Goal: Information Seeking & Learning: Learn about a topic

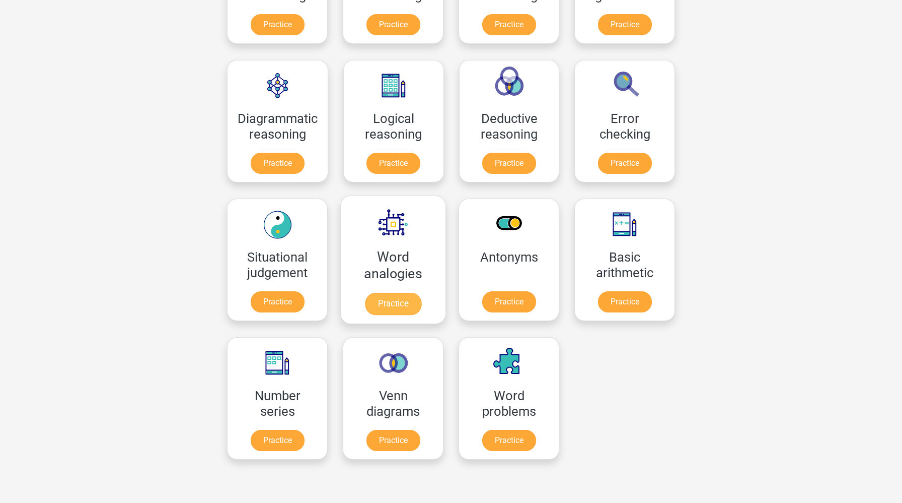
scroll to position [321, 0]
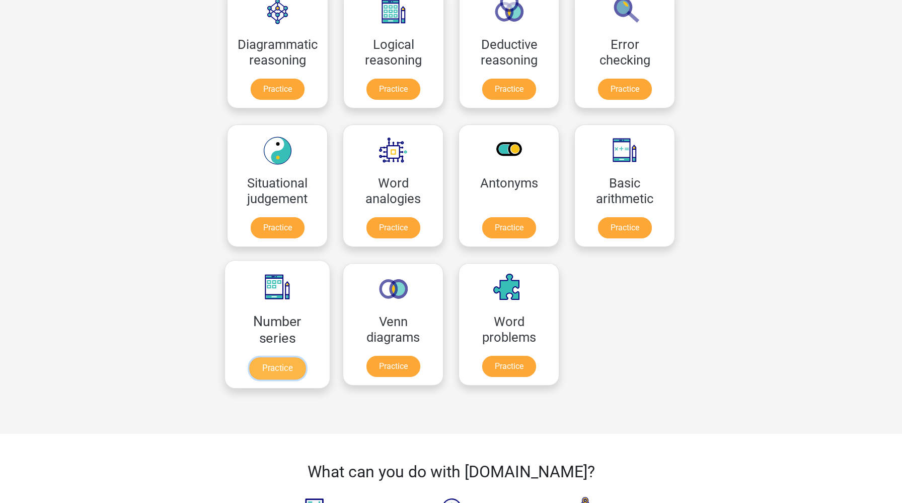
click at [272, 366] on link "Practice" at bounding box center [277, 368] width 56 height 22
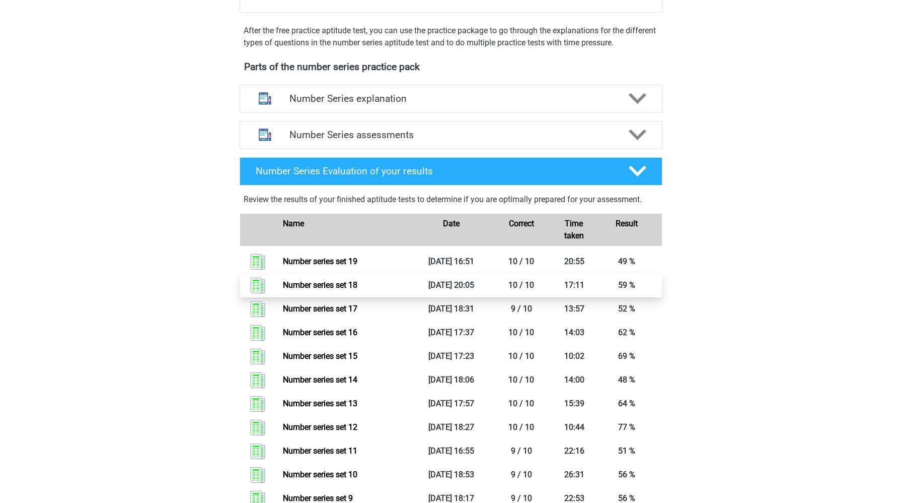
scroll to position [270, 0]
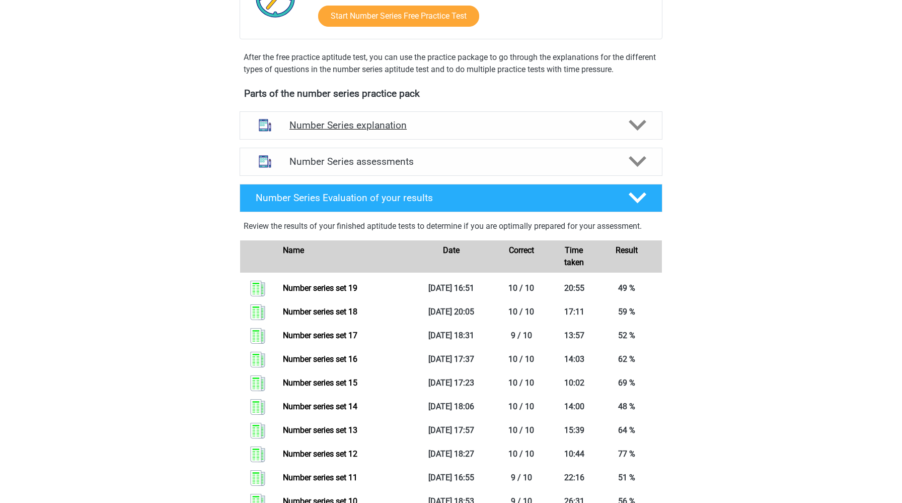
click at [448, 133] on div "Number Series explanation" at bounding box center [451, 125] width 423 height 28
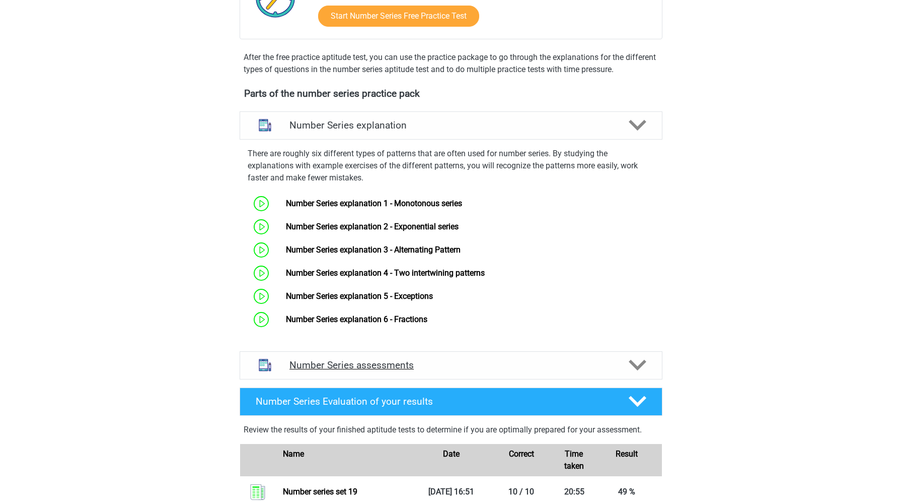
click at [364, 367] on h4 "Number Series assessments" at bounding box center [451, 365] width 323 height 12
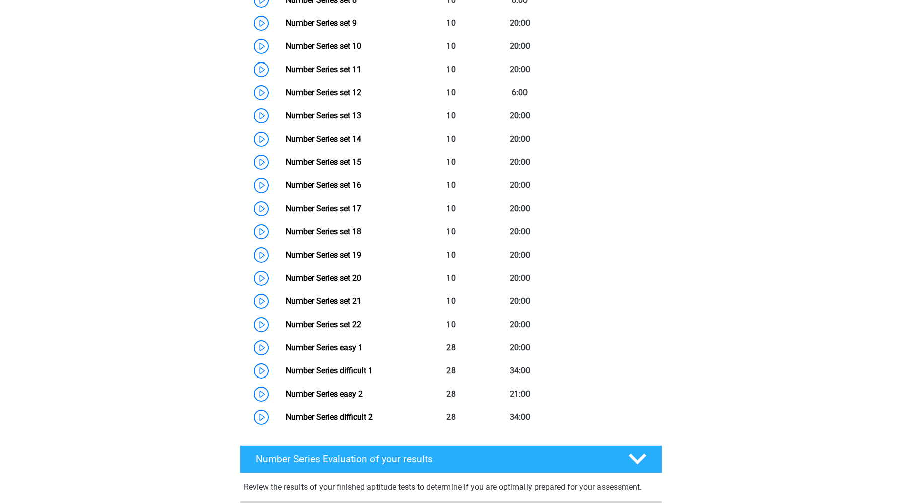
scroll to position [923, 0]
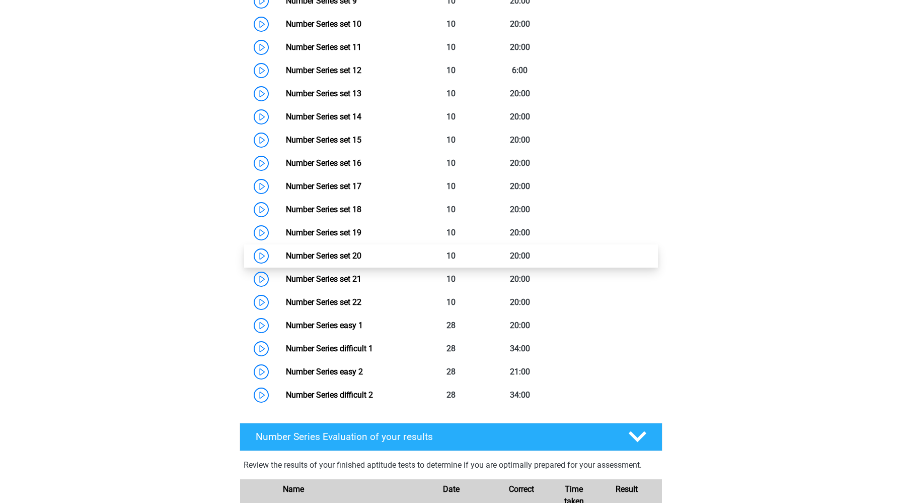
click at [286, 255] on link "Number Series set 20" at bounding box center [324, 256] width 76 height 10
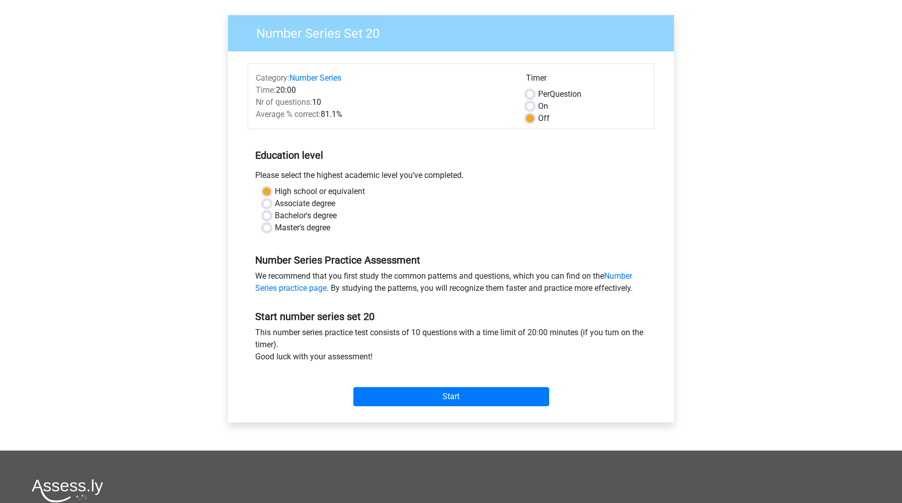
scroll to position [281, 0]
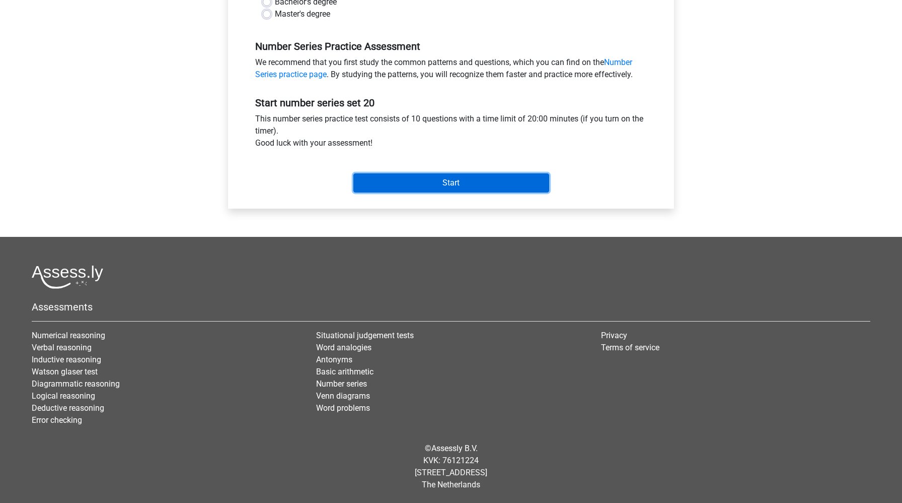
click at [432, 188] on input "Start" at bounding box center [452, 182] width 196 height 19
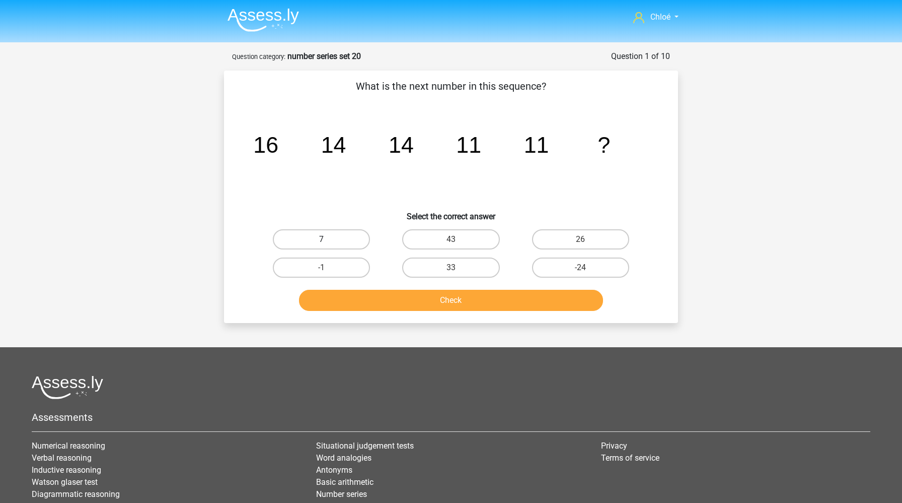
click at [316, 232] on label "7" at bounding box center [321, 239] width 97 height 20
click at [322, 239] on input "7" at bounding box center [325, 242] width 7 height 7
radio input "true"
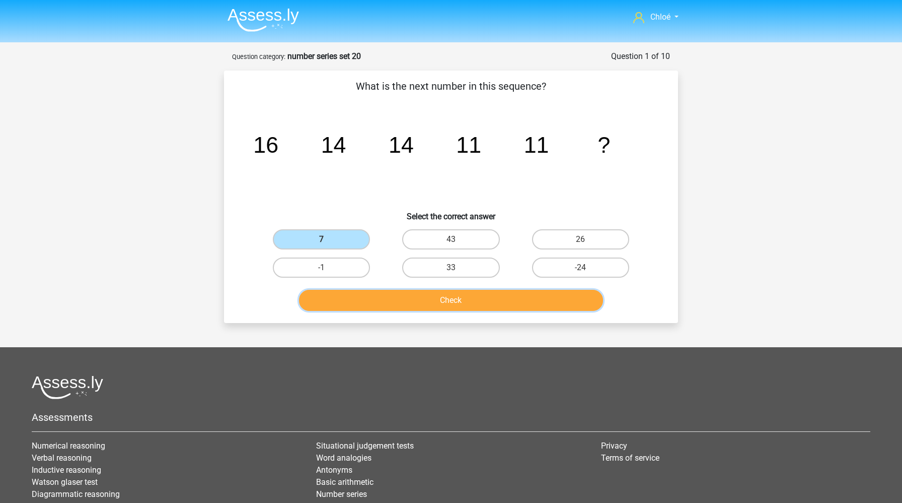
click at [343, 303] on button "Check" at bounding box center [451, 300] width 305 height 21
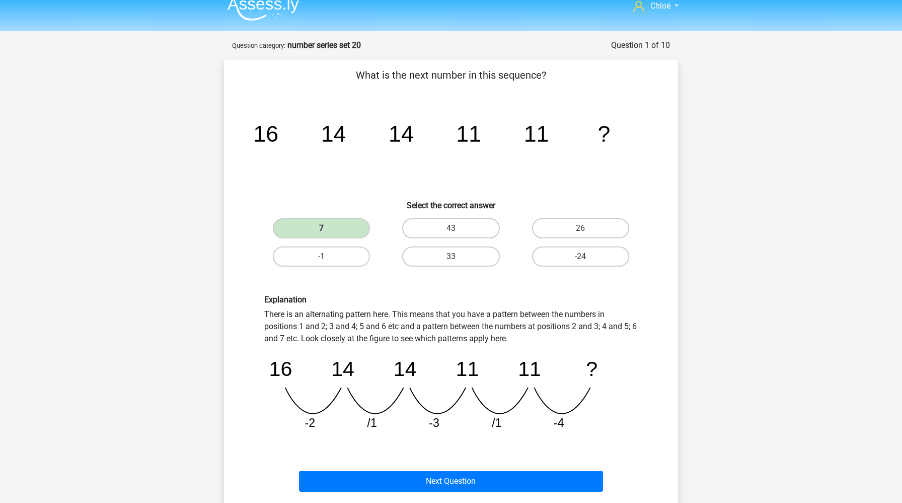
scroll to position [14, 0]
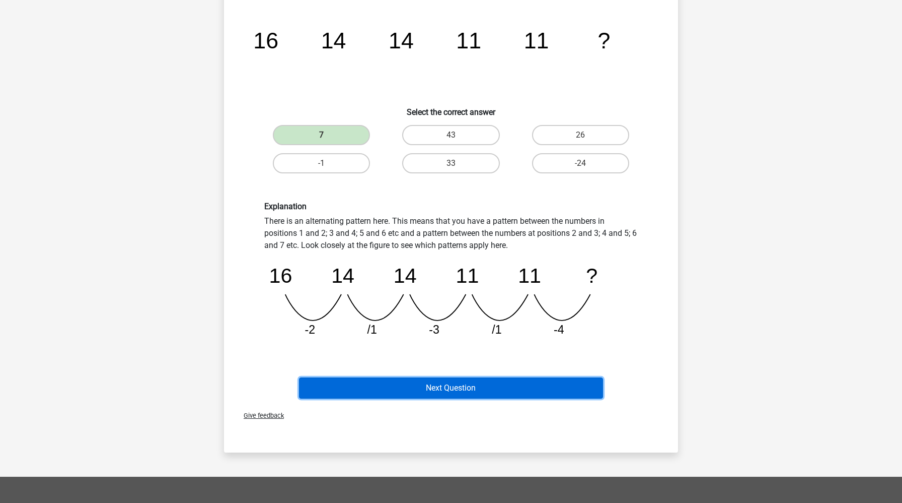
click at [362, 386] on button "Next Question" at bounding box center [451, 387] width 305 height 21
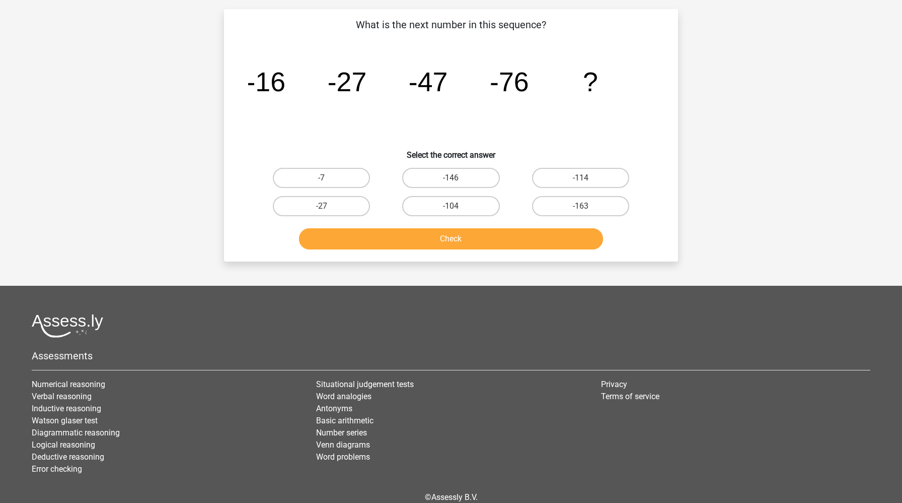
scroll to position [50, 0]
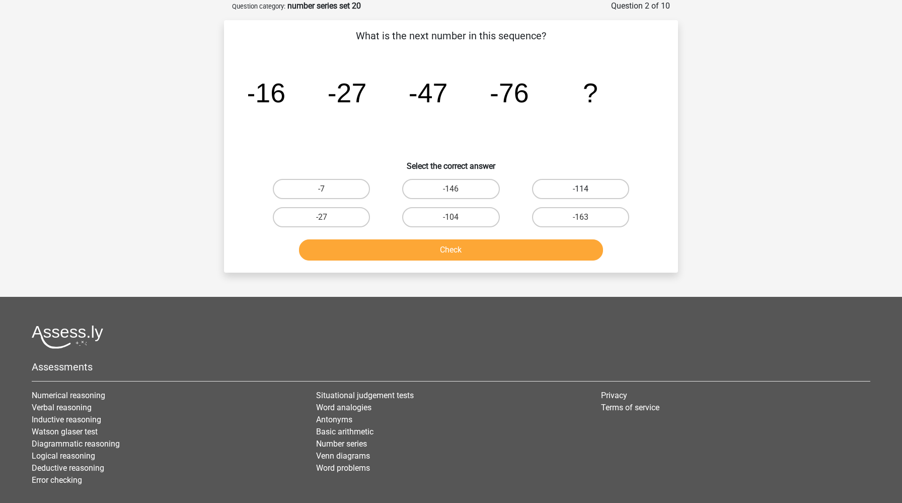
click at [558, 193] on label "-114" at bounding box center [580, 189] width 97 height 20
click at [581, 193] on input "-114" at bounding box center [584, 192] width 7 height 7
radio input "true"
click at [531, 262] on div "Check" at bounding box center [451, 251] width 389 height 25
click at [534, 252] on button "Check" at bounding box center [451, 249] width 305 height 21
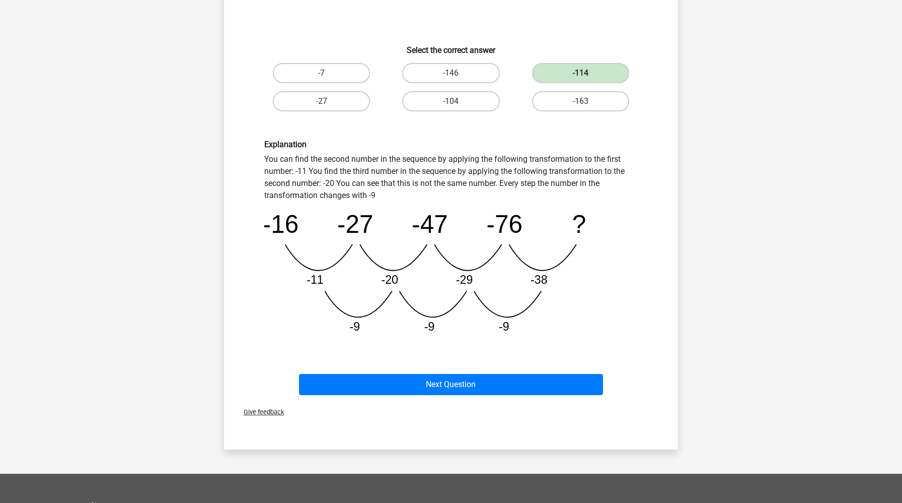
scroll to position [251, 0]
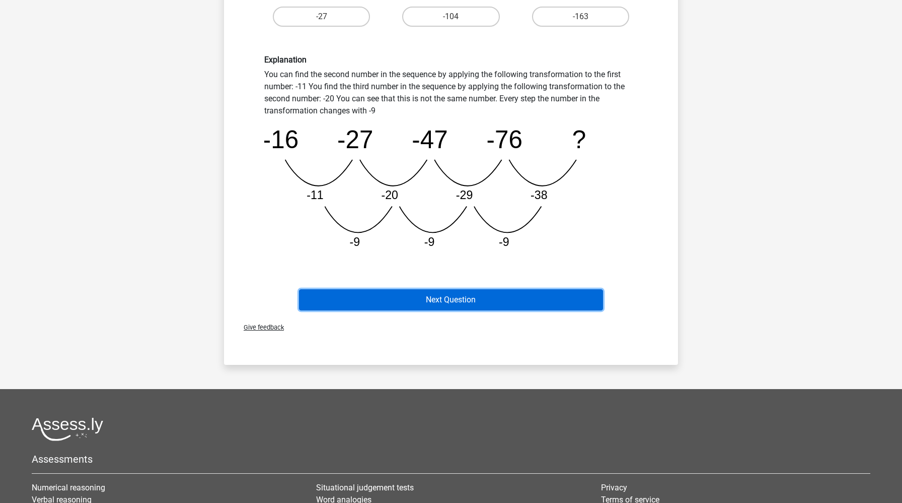
click at [517, 302] on button "Next Question" at bounding box center [451, 299] width 305 height 21
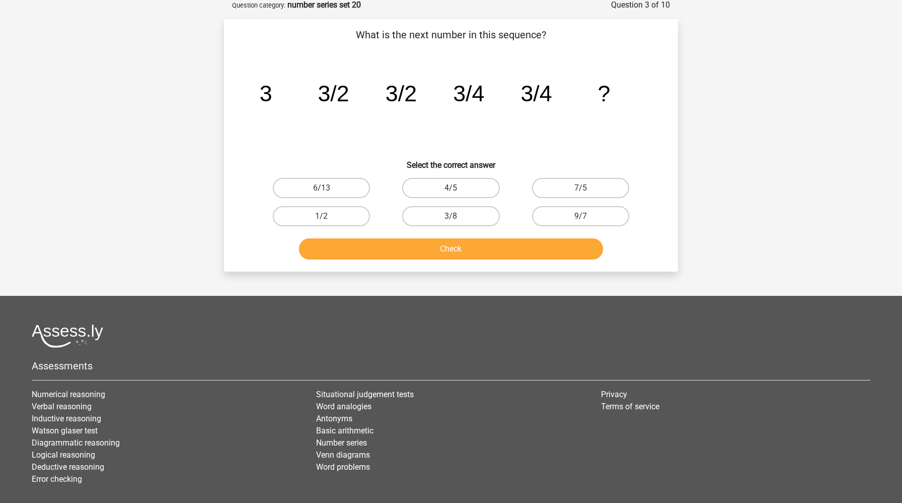
scroll to position [50, 0]
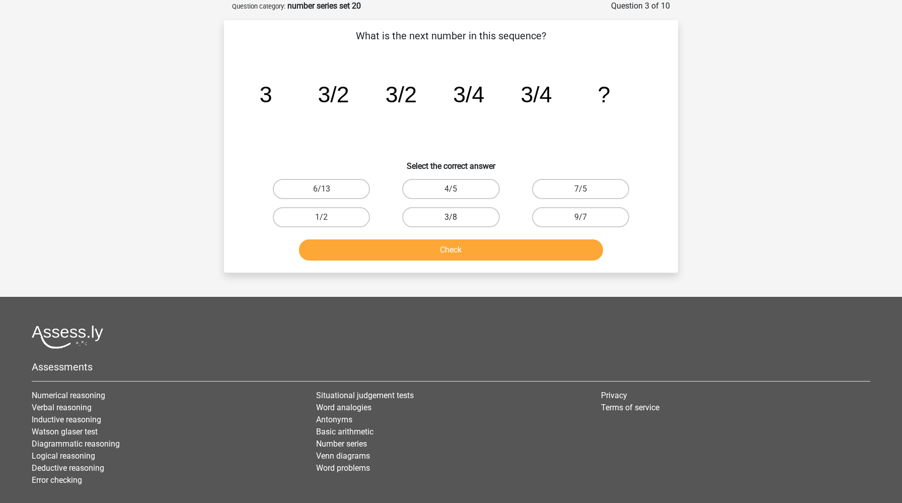
click at [449, 216] on label "3/8" at bounding box center [450, 217] width 97 height 20
click at [451, 217] on input "3/8" at bounding box center [454, 220] width 7 height 7
radio input "true"
click at [441, 245] on button "Check" at bounding box center [451, 249] width 305 height 21
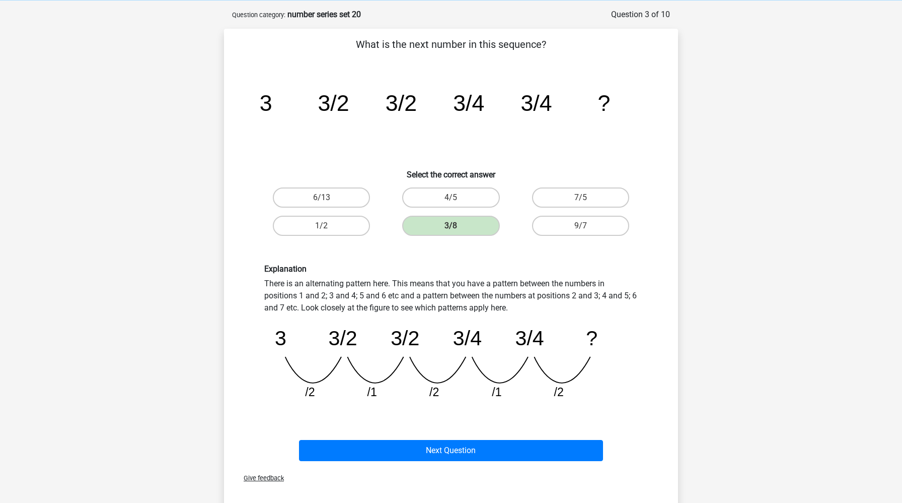
scroll to position [41, 0]
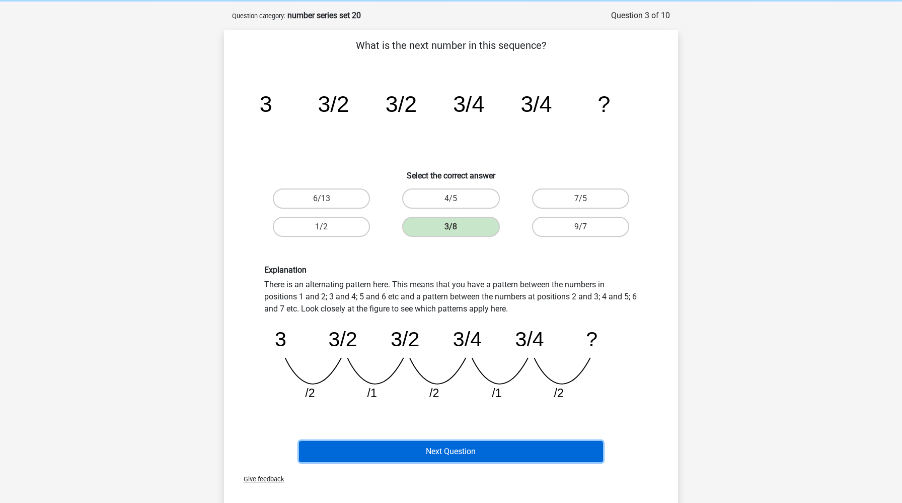
click at [442, 456] on button "Next Question" at bounding box center [451, 451] width 305 height 21
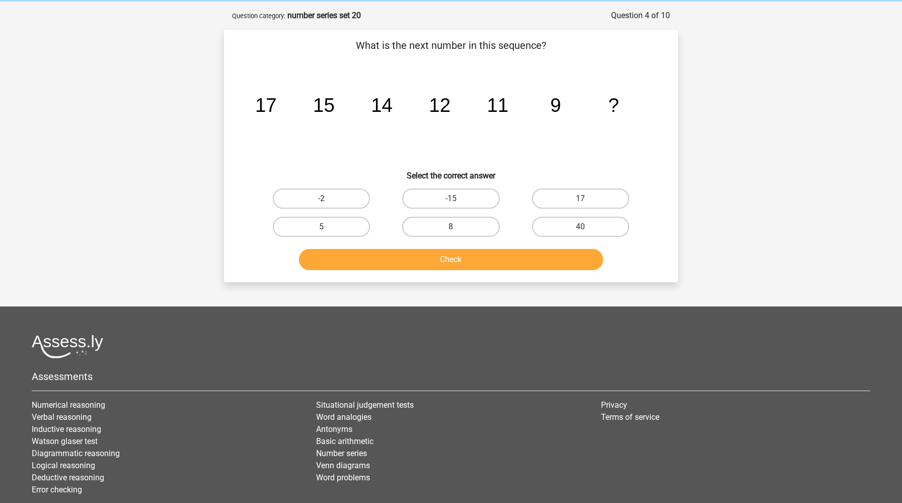
scroll to position [50, 0]
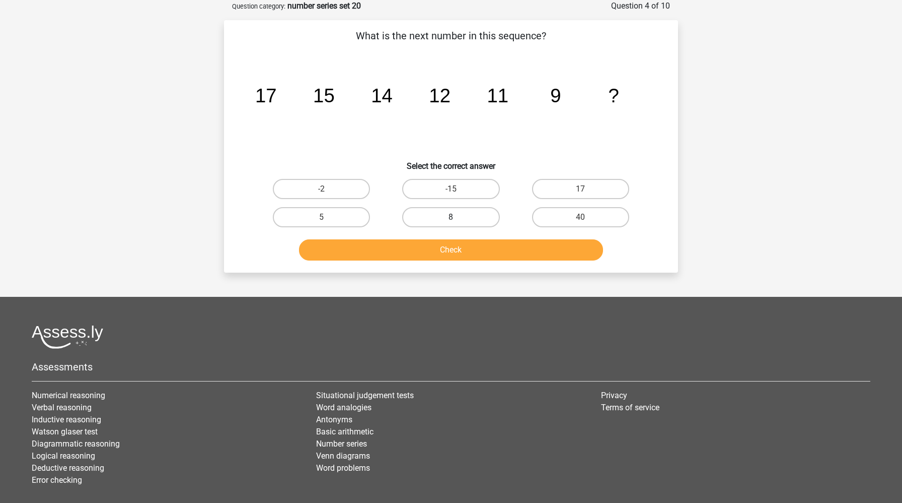
click at [448, 214] on label "8" at bounding box center [450, 217] width 97 height 20
click at [451, 217] on input "8" at bounding box center [454, 220] width 7 height 7
radio input "true"
click at [447, 247] on button "Check" at bounding box center [451, 249] width 305 height 21
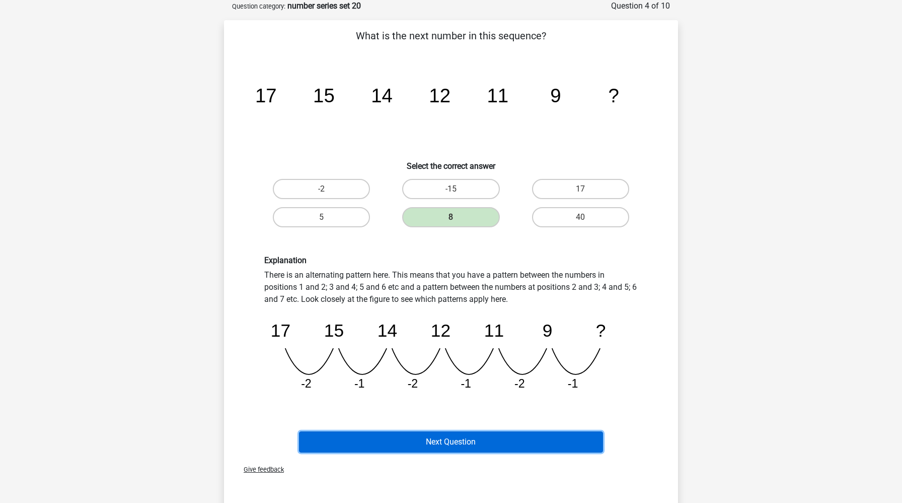
click at [432, 439] on button "Next Question" at bounding box center [451, 441] width 305 height 21
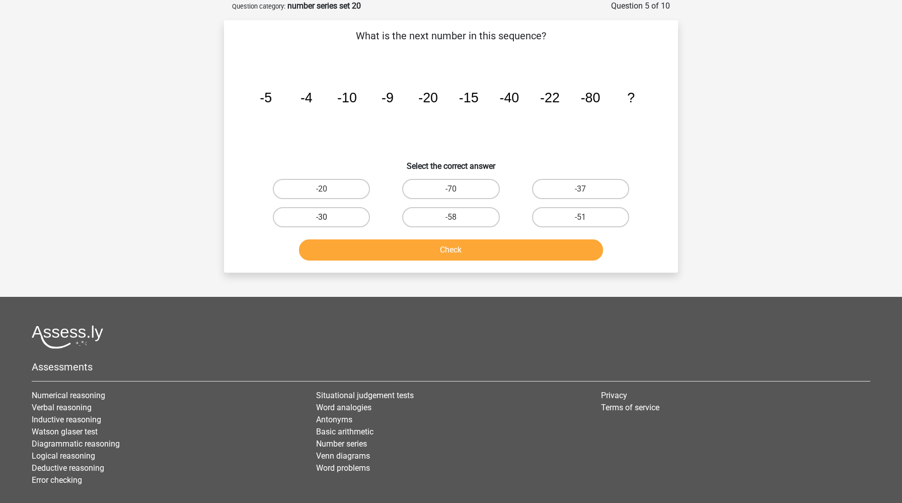
click at [352, 224] on label "-30" at bounding box center [321, 217] width 97 height 20
click at [328, 224] on input "-30" at bounding box center [325, 220] width 7 height 7
radio input "true"
click at [362, 249] on button "Check" at bounding box center [451, 249] width 305 height 21
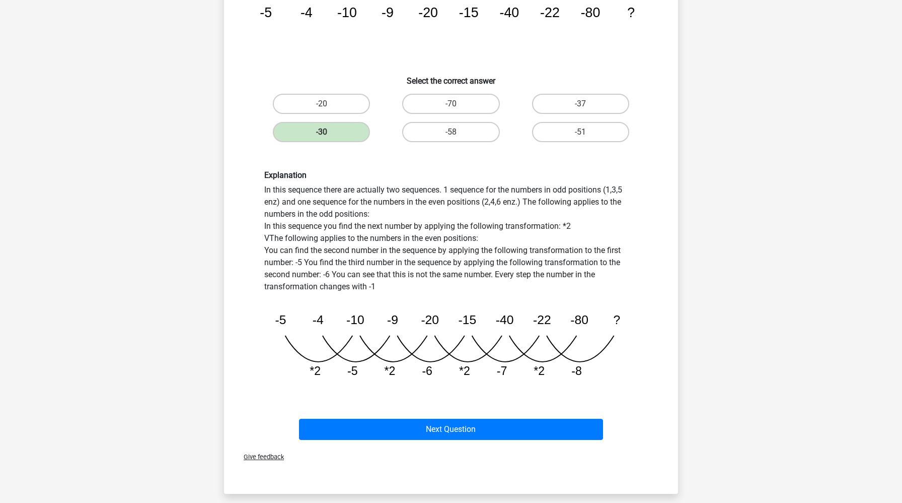
scroll to position [135, 0]
click at [382, 416] on div "Next Question" at bounding box center [451, 426] width 422 height 33
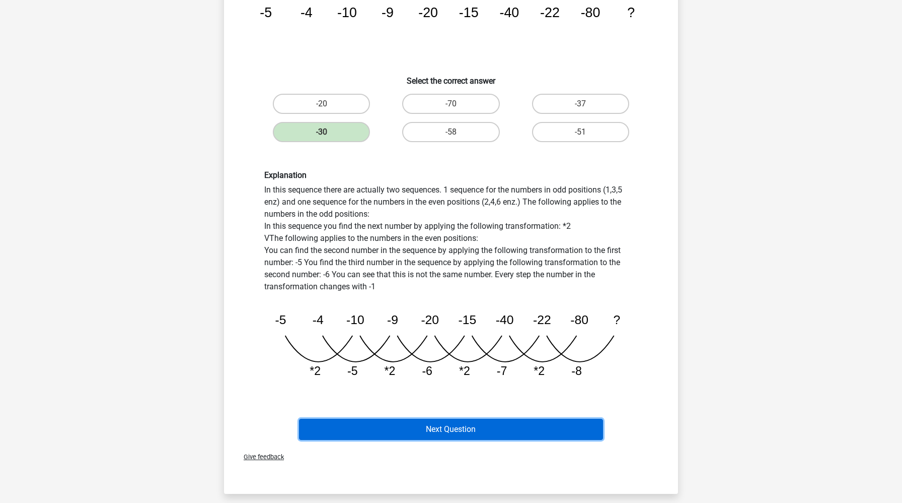
click at [382, 423] on button "Next Question" at bounding box center [451, 428] width 305 height 21
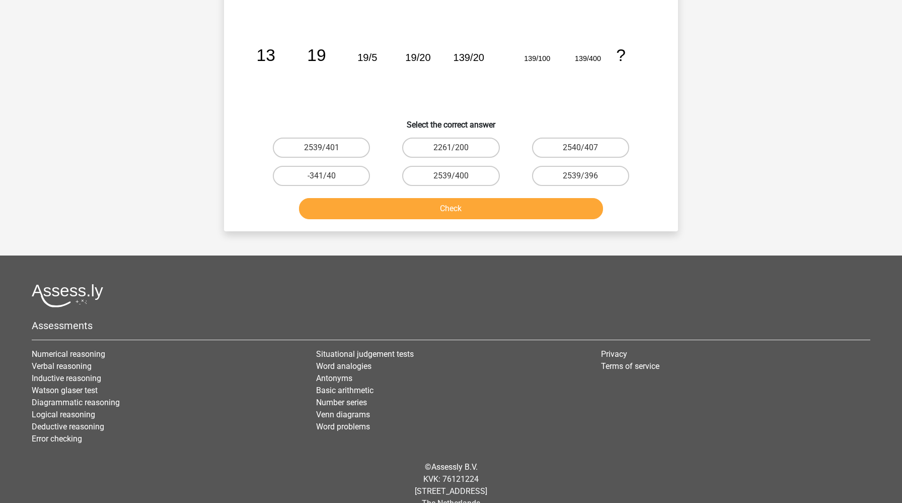
scroll to position [50, 0]
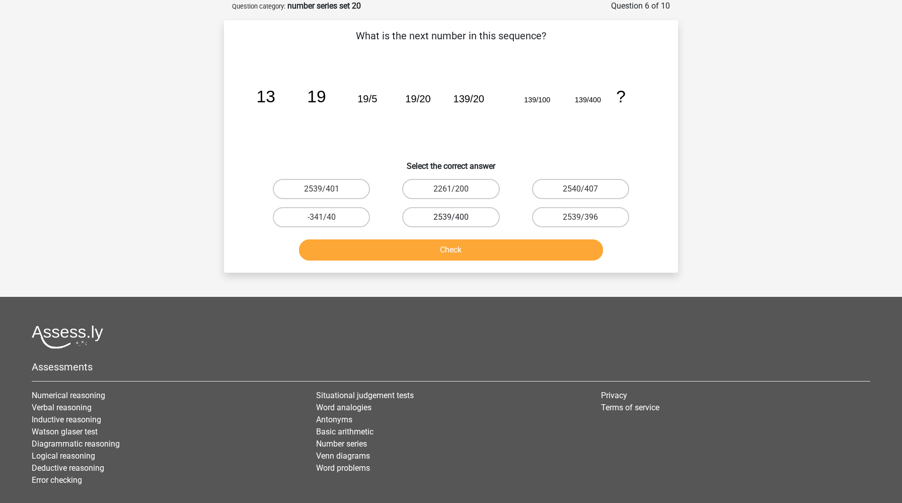
click at [485, 219] on label "2539/400" at bounding box center [450, 217] width 97 height 20
click at [458, 219] on input "2539/400" at bounding box center [454, 220] width 7 height 7
radio input "true"
click at [481, 246] on button "Check" at bounding box center [451, 249] width 305 height 21
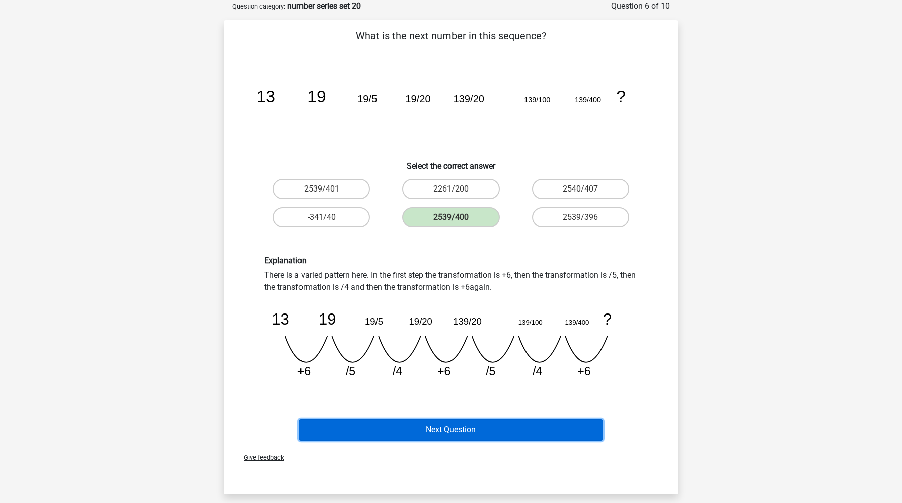
click at [492, 431] on button "Next Question" at bounding box center [451, 429] width 305 height 21
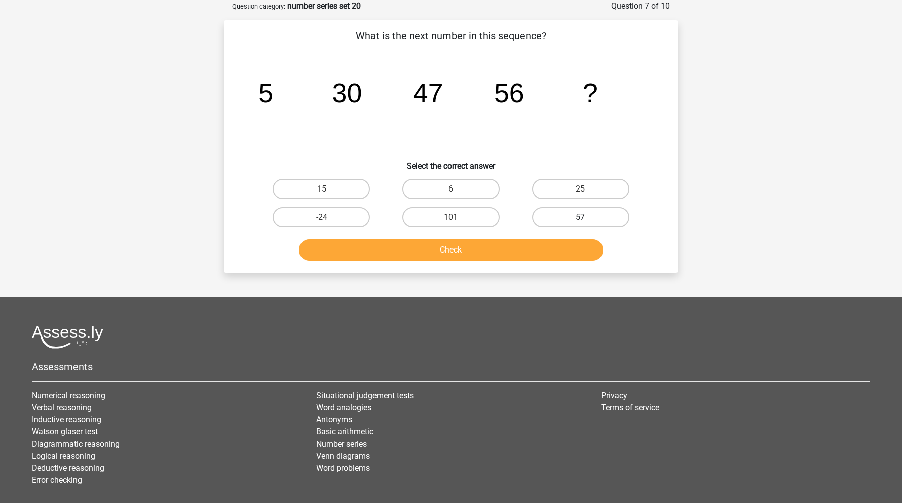
click at [599, 210] on label "57" at bounding box center [580, 217] width 97 height 20
click at [587, 217] on input "57" at bounding box center [584, 220] width 7 height 7
radio input "true"
click at [550, 248] on button "Check" at bounding box center [451, 249] width 305 height 21
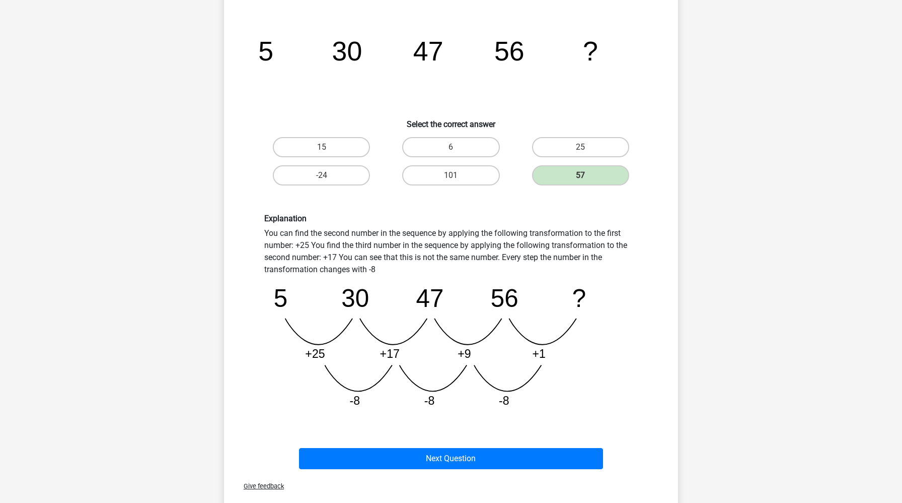
scroll to position [92, 0]
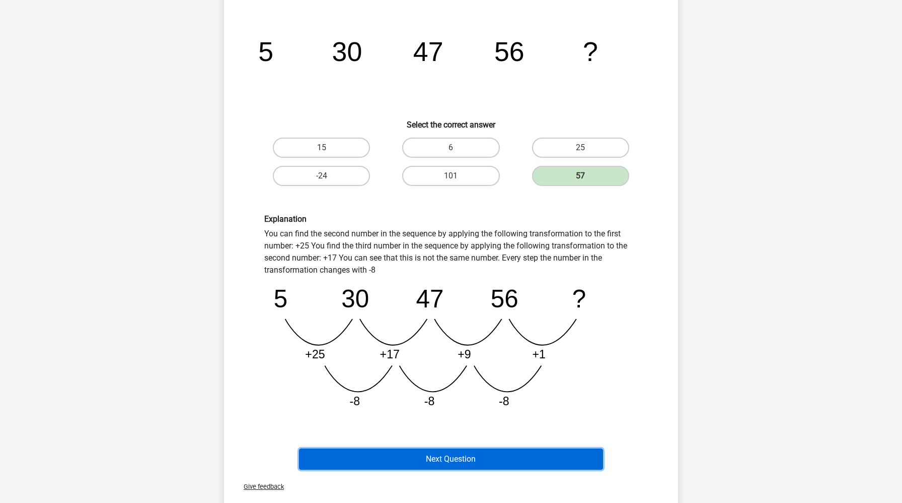
click at [398, 458] on button "Next Question" at bounding box center [451, 458] width 305 height 21
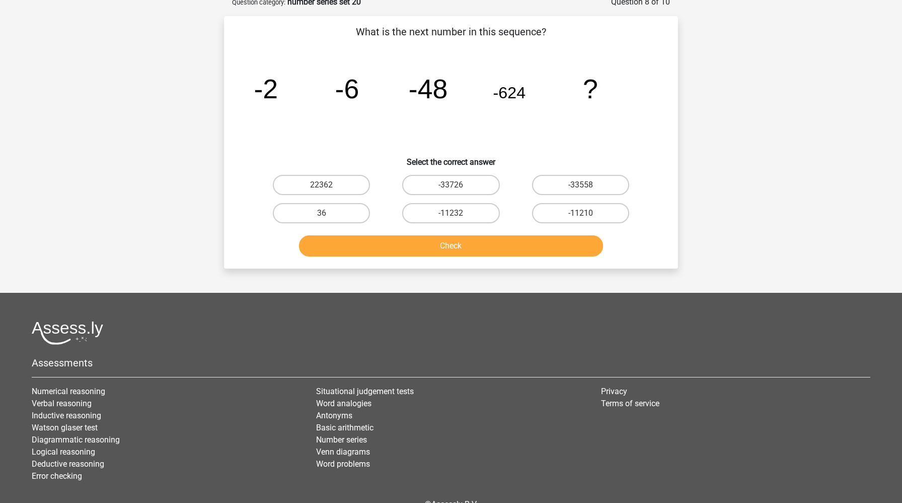
scroll to position [50, 0]
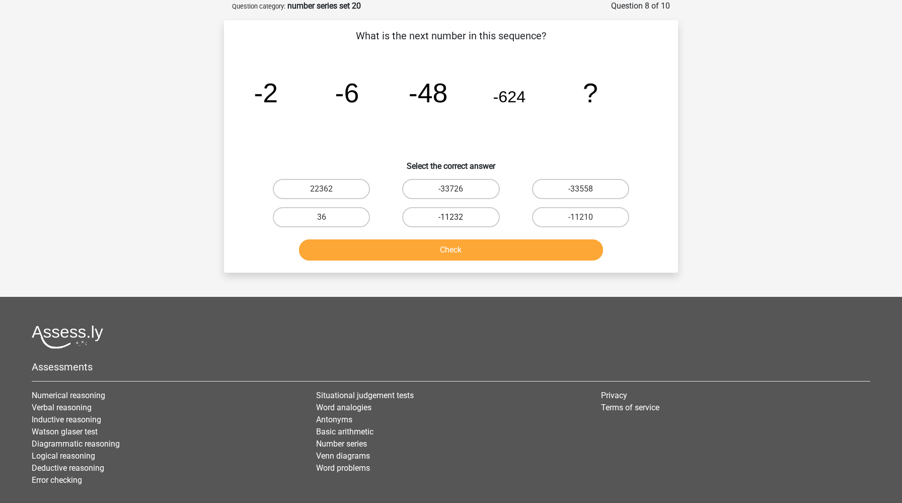
click at [466, 224] on label "-11232" at bounding box center [450, 217] width 97 height 20
click at [458, 224] on input "-11232" at bounding box center [454, 220] width 7 height 7
radio input "true"
click at [459, 244] on button "Check" at bounding box center [451, 249] width 305 height 21
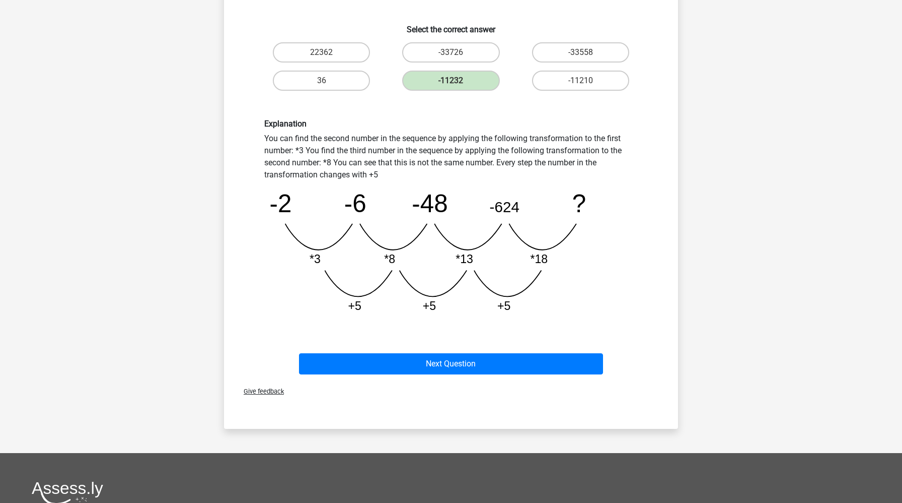
scroll to position [212, 0]
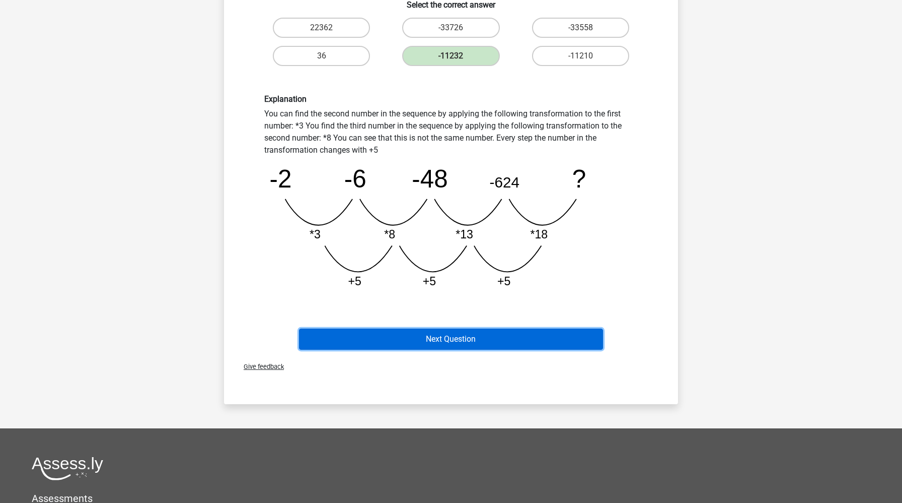
click at [411, 342] on button "Next Question" at bounding box center [451, 338] width 305 height 21
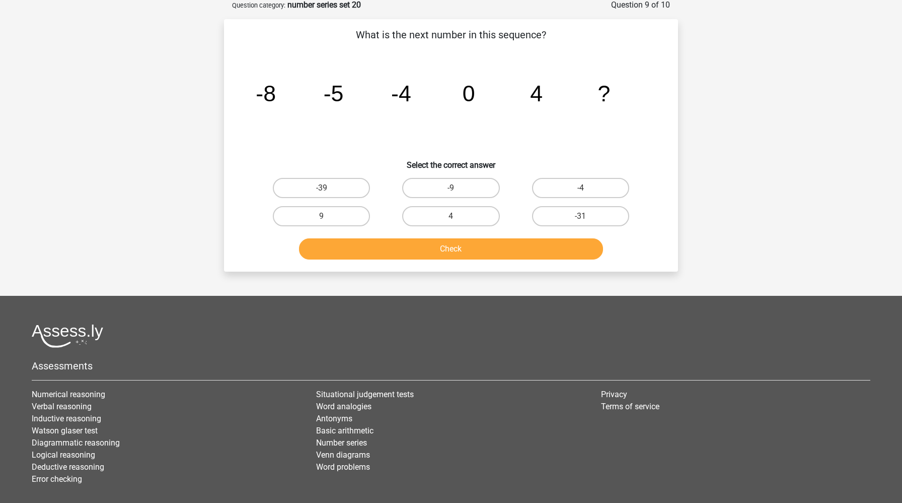
scroll to position [50, 0]
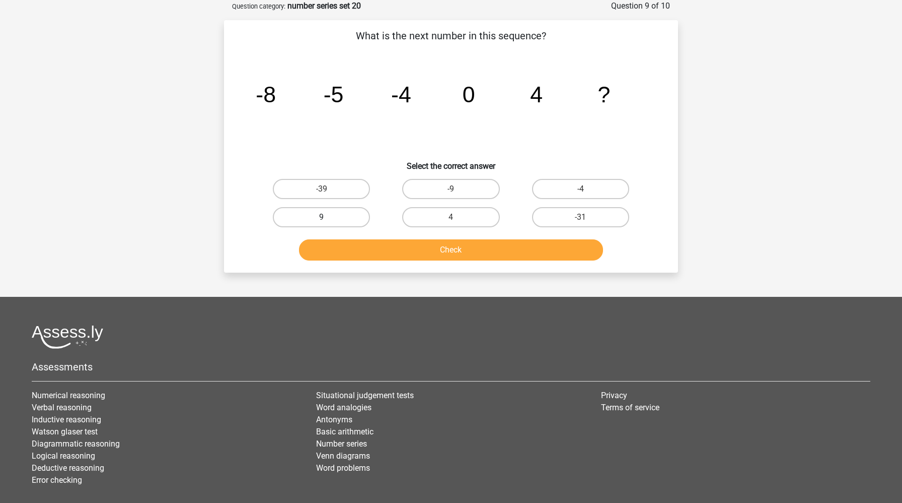
click at [338, 220] on label "9" at bounding box center [321, 217] width 97 height 20
click at [328, 220] on input "9" at bounding box center [325, 220] width 7 height 7
radio input "true"
click at [354, 247] on button "Check" at bounding box center [451, 249] width 305 height 21
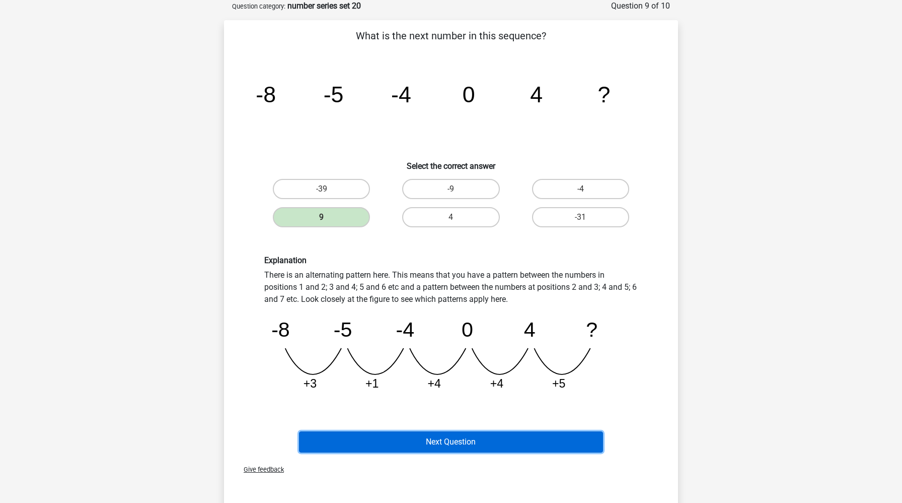
click at [415, 441] on button "Next Question" at bounding box center [451, 441] width 305 height 21
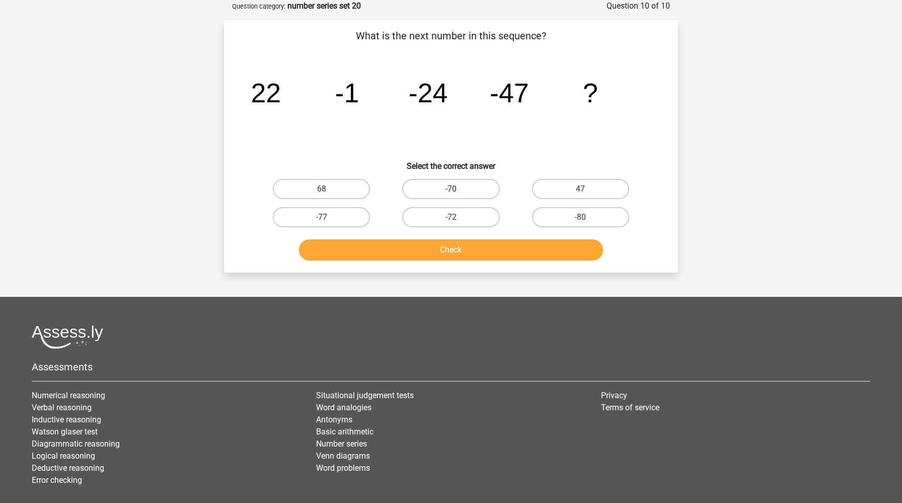
click at [429, 193] on label "-70" at bounding box center [450, 189] width 97 height 20
click at [451, 193] on input "-70" at bounding box center [454, 192] width 7 height 7
radio input "true"
click at [415, 253] on button "Check" at bounding box center [451, 249] width 305 height 21
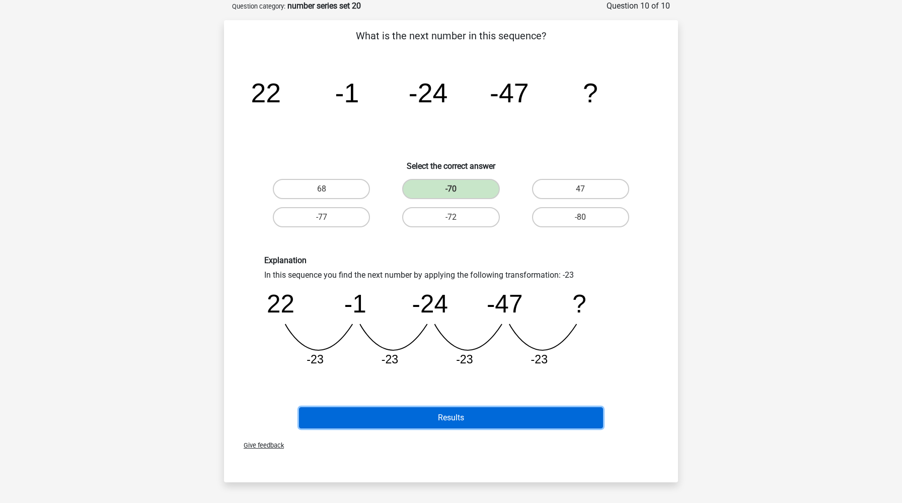
click at [451, 423] on button "Results" at bounding box center [451, 417] width 305 height 21
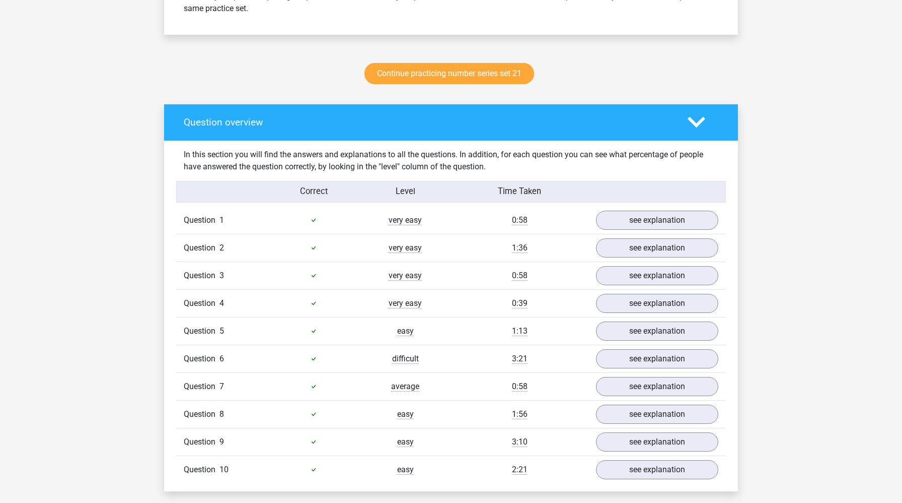
scroll to position [562, 0]
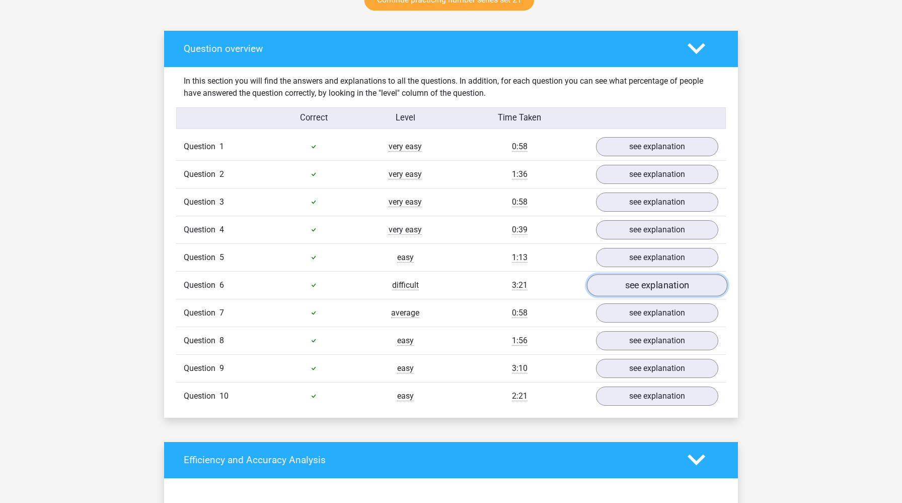
click at [619, 287] on link "see explanation" at bounding box center [657, 285] width 141 height 22
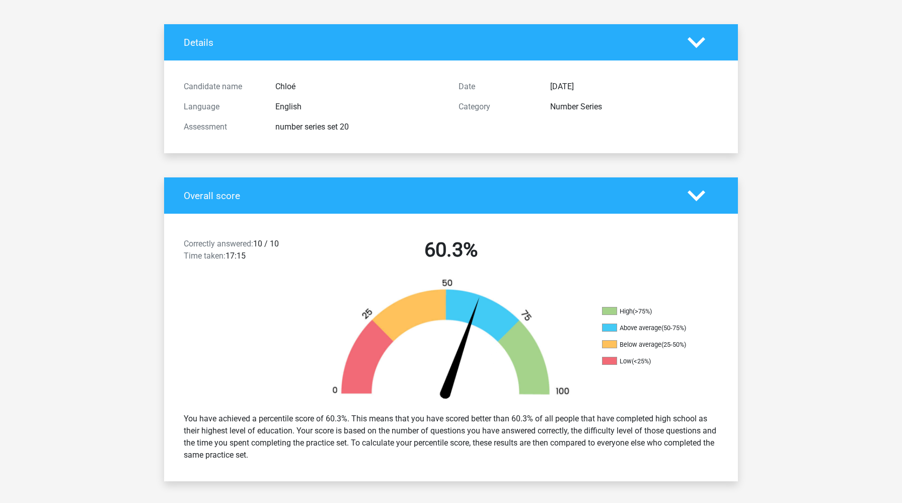
scroll to position [0, 0]
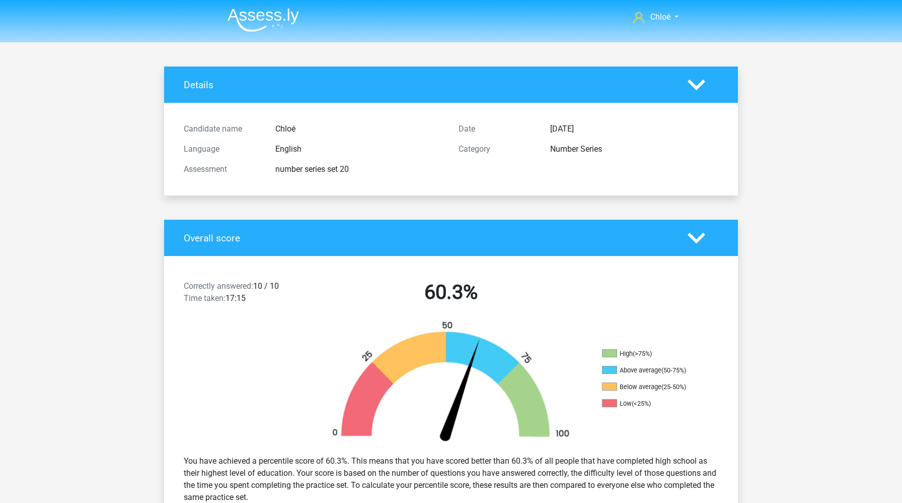
click at [256, 15] on img at bounding box center [264, 20] width 72 height 24
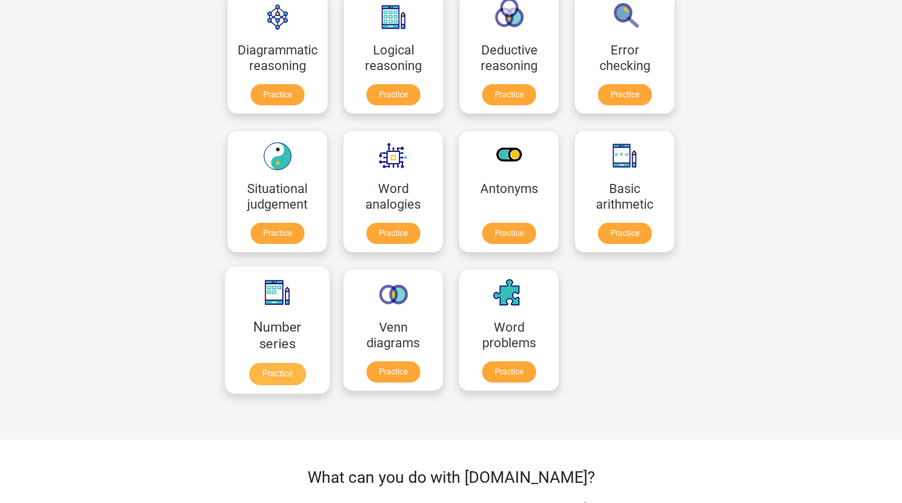
scroll to position [323, 0]
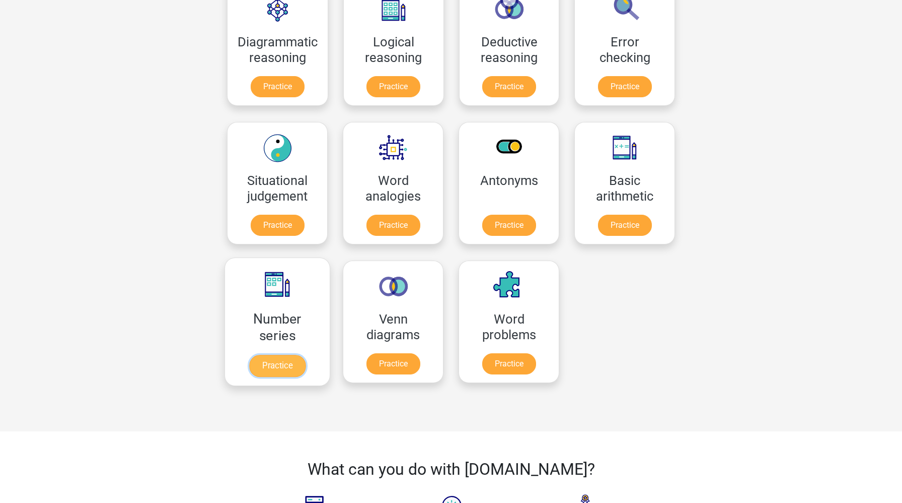
click at [287, 363] on link "Practice" at bounding box center [277, 366] width 56 height 22
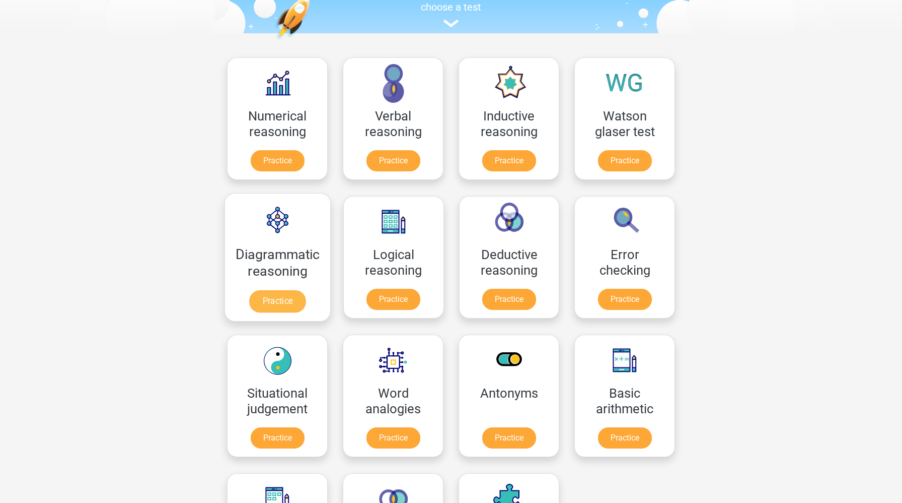
scroll to position [111, 0]
click at [393, 292] on link "Practice" at bounding box center [394, 301] width 56 height 22
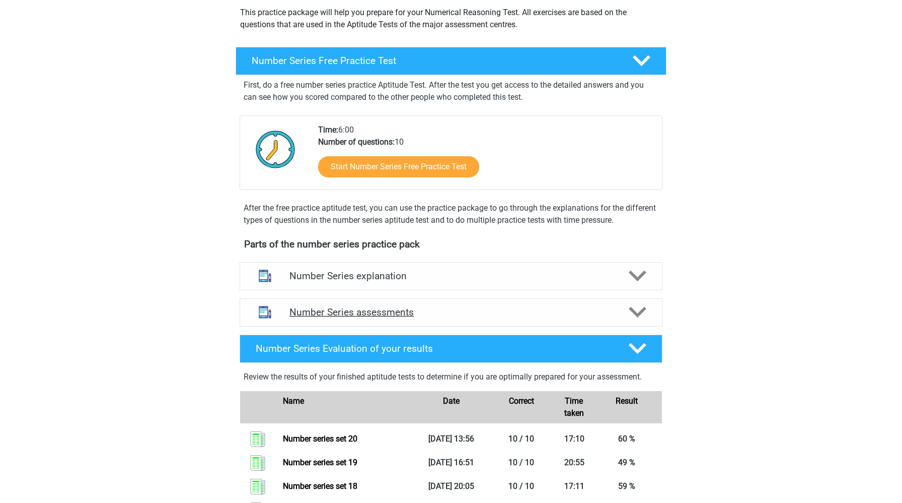
scroll to position [192, 0]
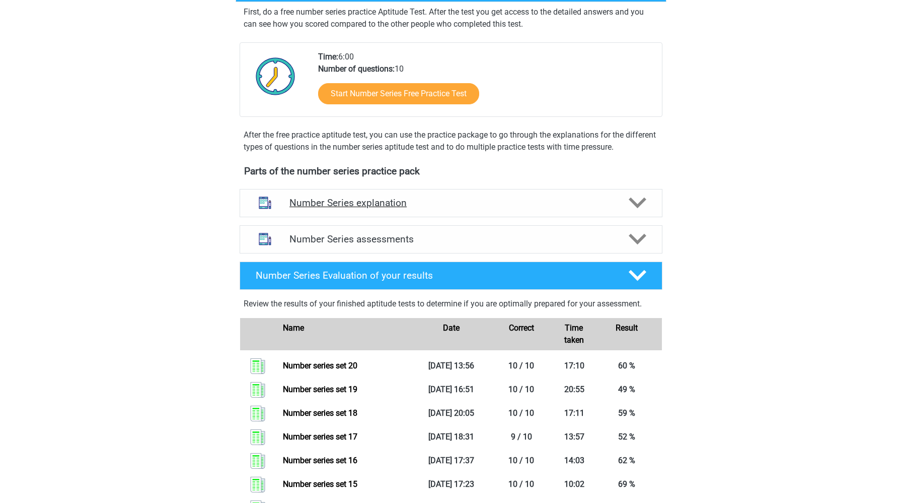
click at [426, 198] on h4 "Number Series explanation" at bounding box center [451, 203] width 323 height 12
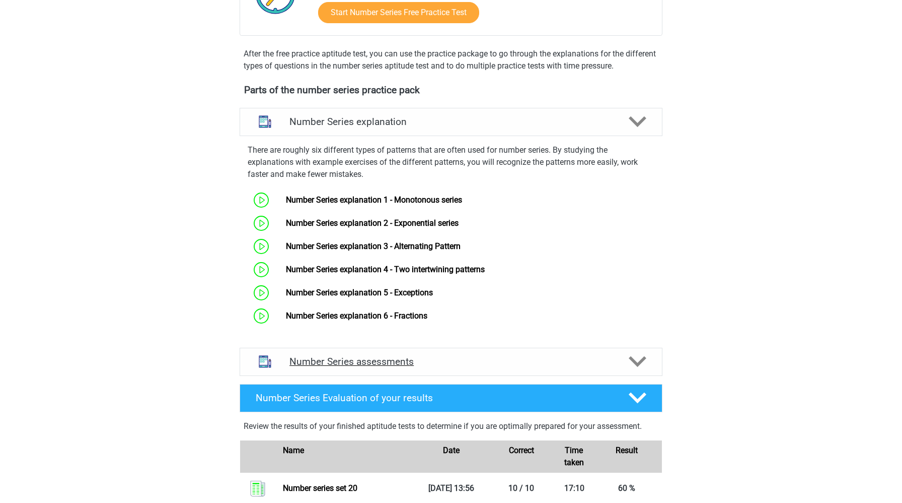
scroll to position [346, 0]
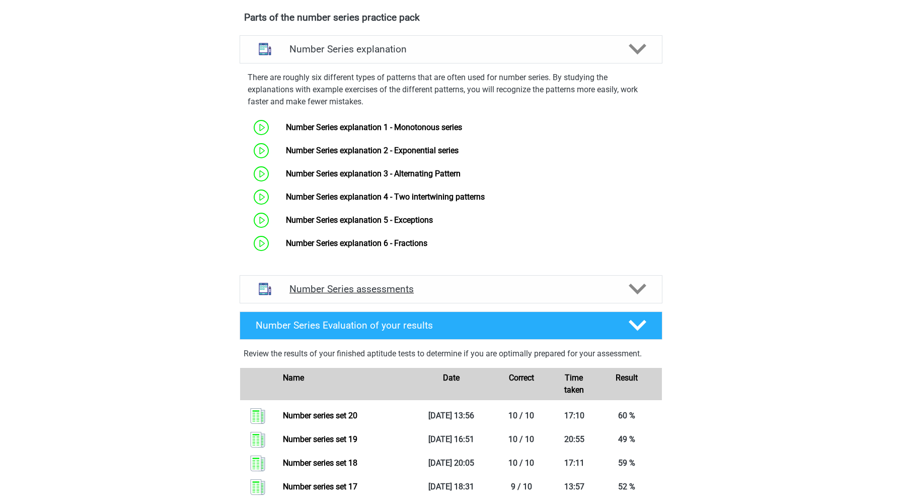
click at [394, 277] on div "Number Series assessments" at bounding box center [451, 289] width 423 height 28
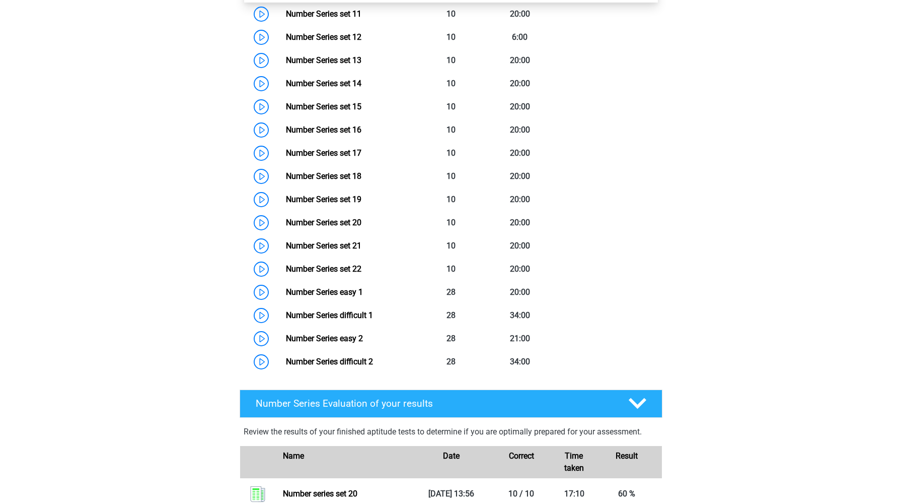
scroll to position [960, 0]
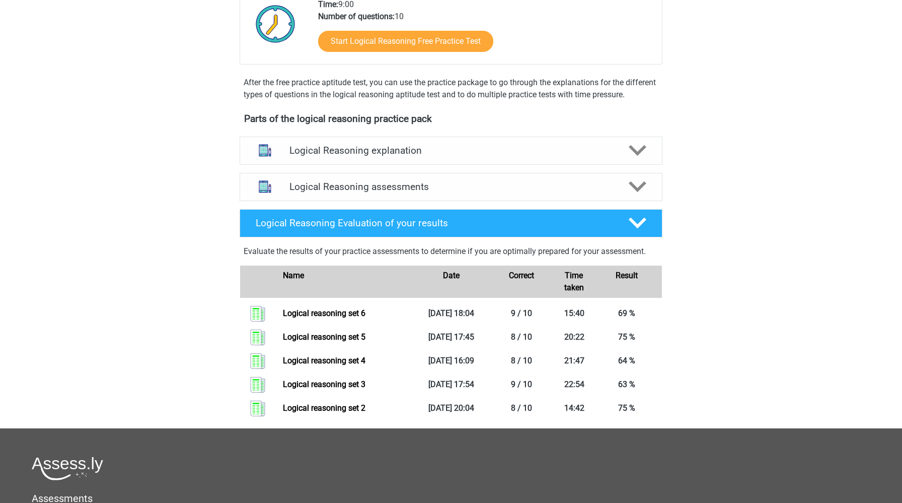
scroll to position [244, 0]
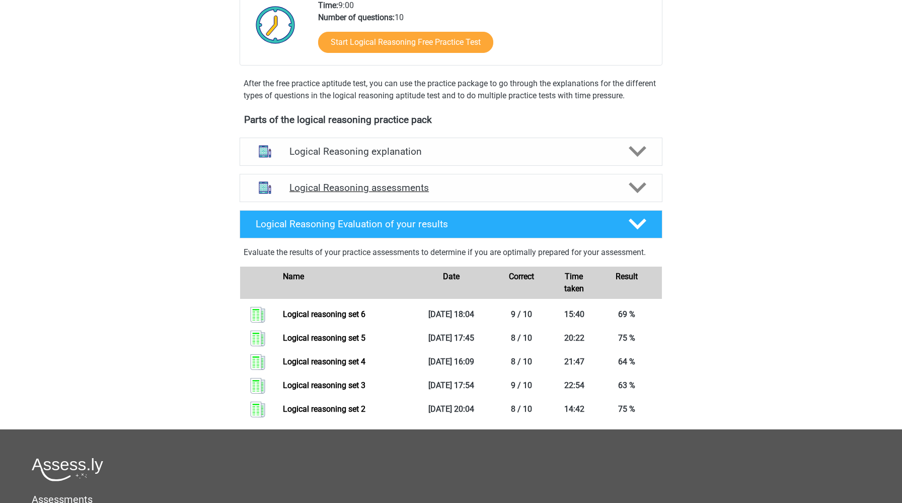
click at [430, 193] on h4 "Logical Reasoning assessments" at bounding box center [451, 188] width 323 height 12
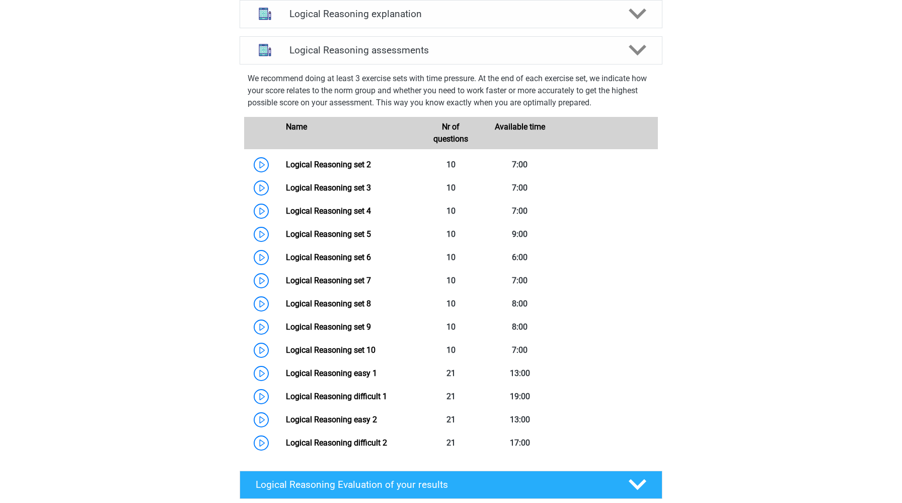
scroll to position [390, 0]
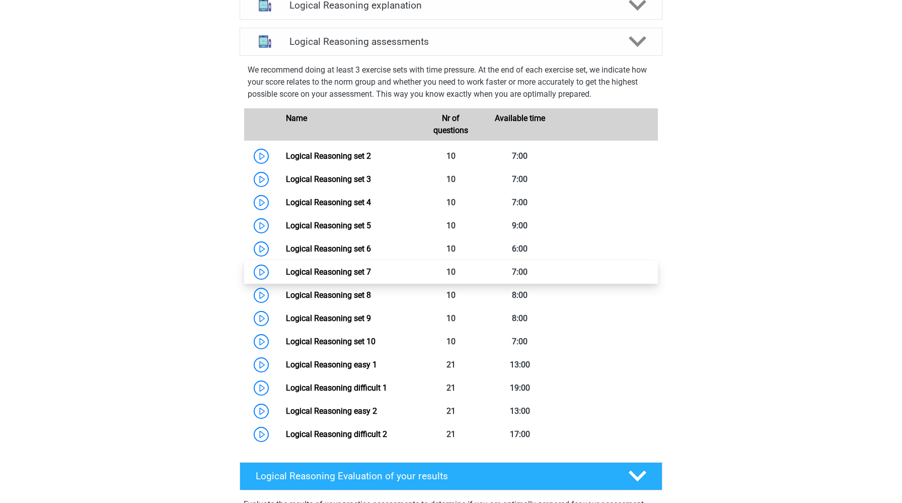
click at [286, 276] on link "Logical Reasoning set 7" at bounding box center [328, 272] width 85 height 10
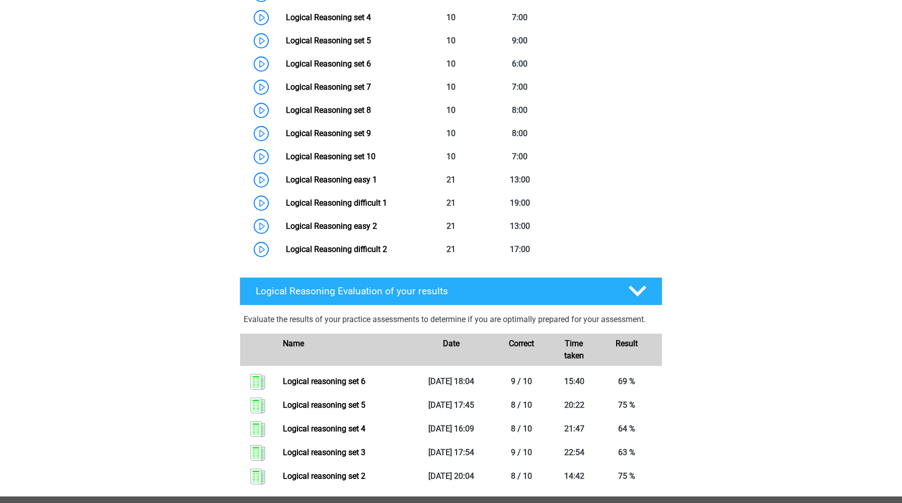
scroll to position [535, 0]
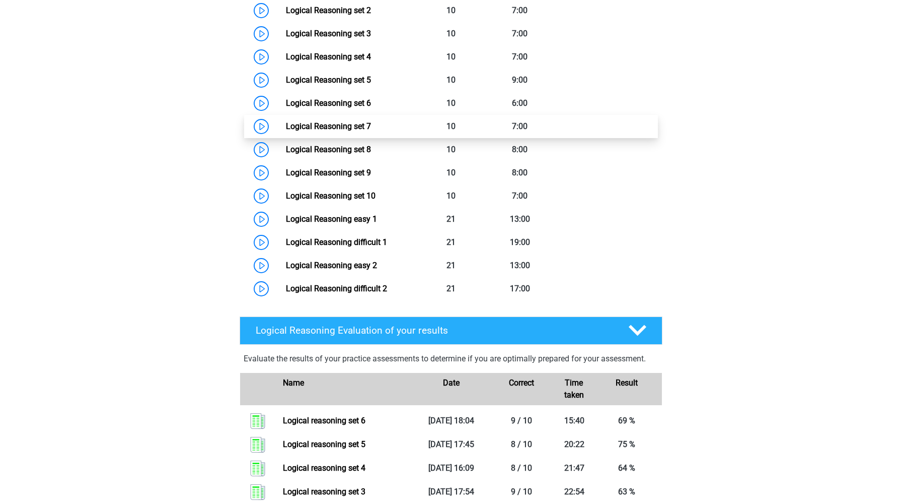
click at [286, 131] on link "Logical Reasoning set 7" at bounding box center [328, 126] width 85 height 10
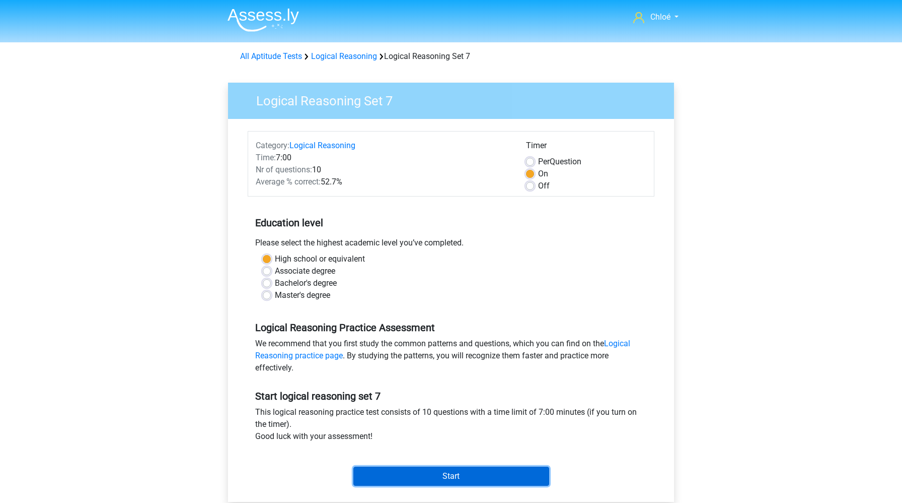
click at [444, 477] on input "Start" at bounding box center [452, 475] width 196 height 19
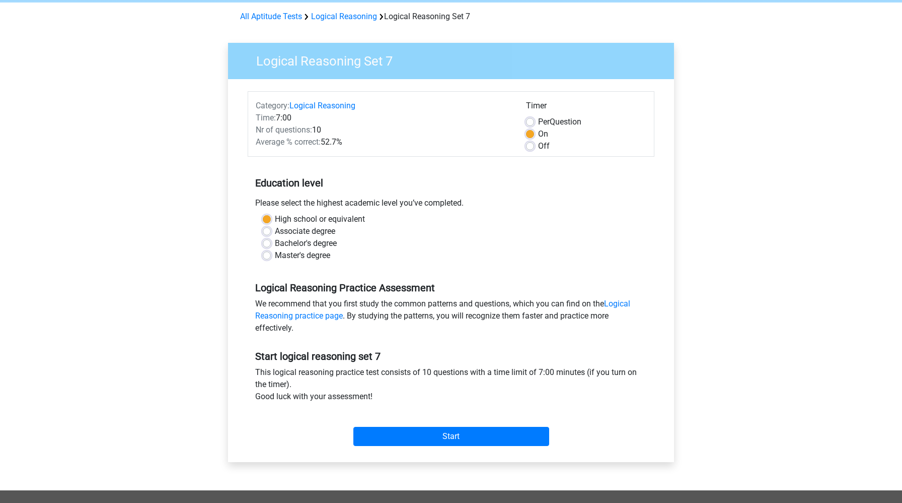
scroll to position [40, 0]
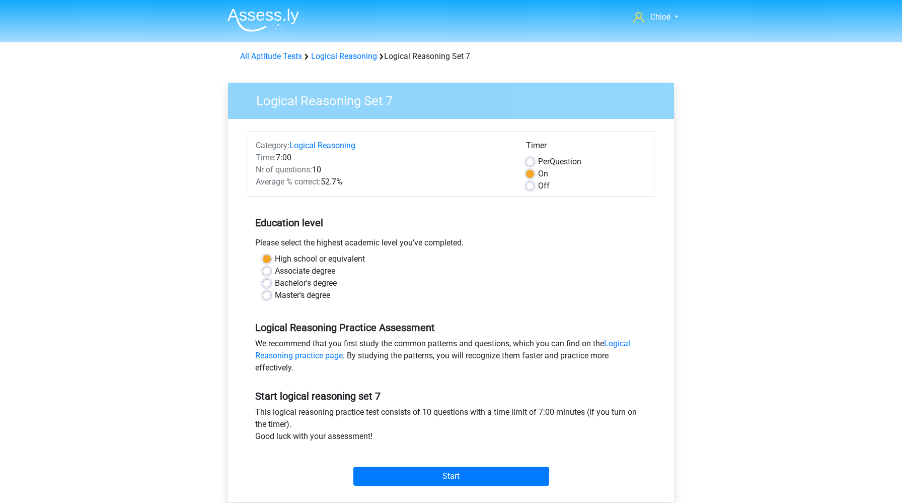
click at [538, 184] on label "Off" at bounding box center [544, 186] width 12 height 12
click at [531, 184] on input "Off" at bounding box center [530, 185] width 8 height 10
radio input "true"
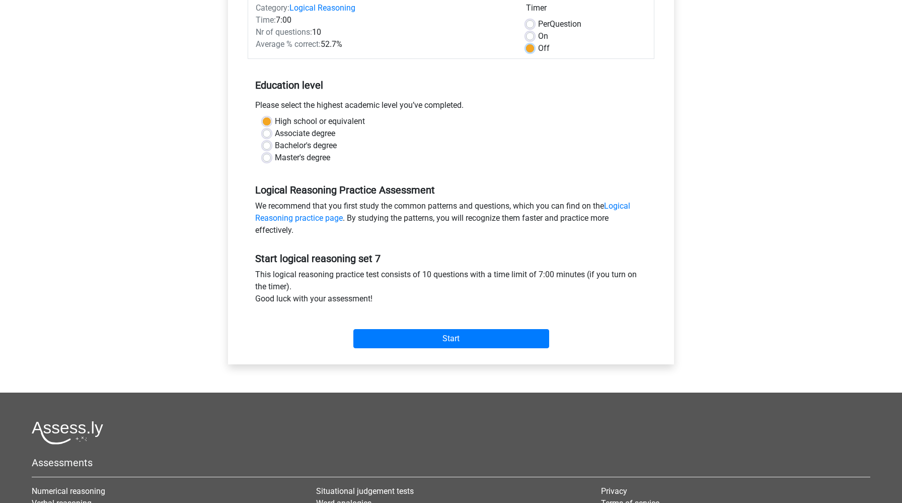
scroll to position [209, 0]
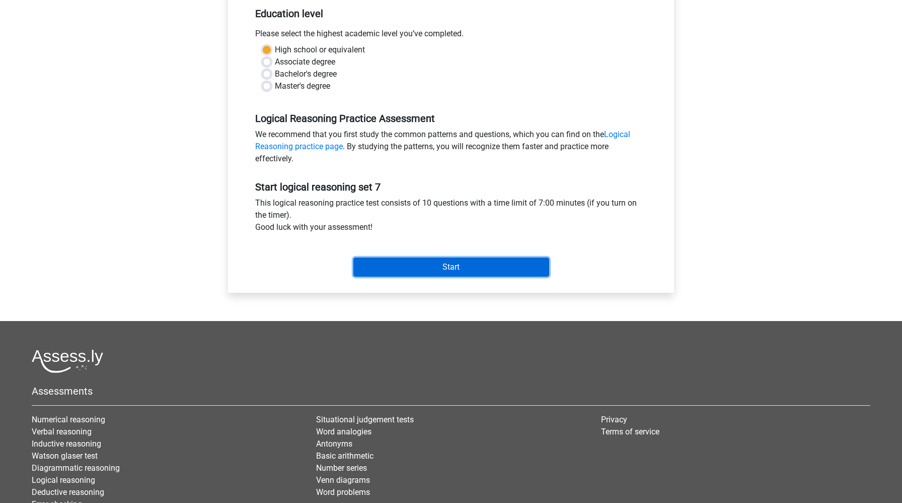
click at [504, 271] on input "Start" at bounding box center [452, 266] width 196 height 19
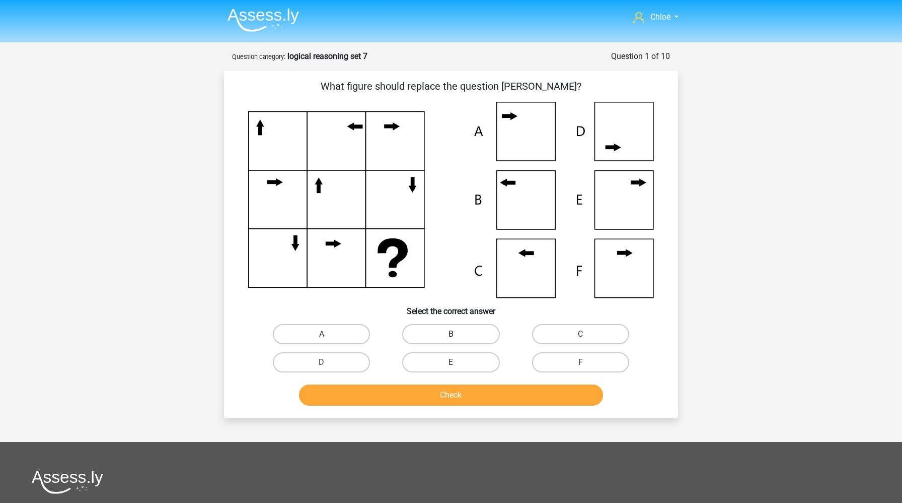
click at [447, 334] on label "B" at bounding box center [450, 334] width 97 height 20
click at [451, 334] on input "B" at bounding box center [454, 337] width 7 height 7
radio input "true"
click at [434, 397] on button "Check" at bounding box center [451, 394] width 305 height 21
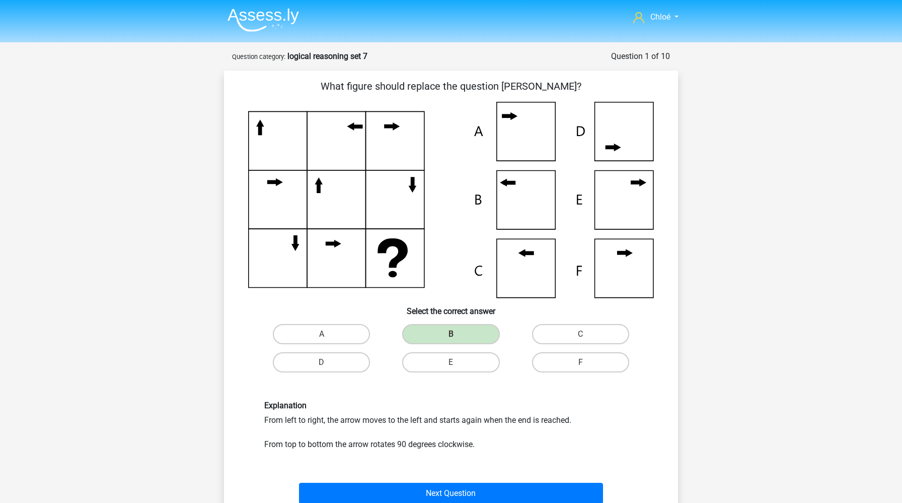
scroll to position [14, 0]
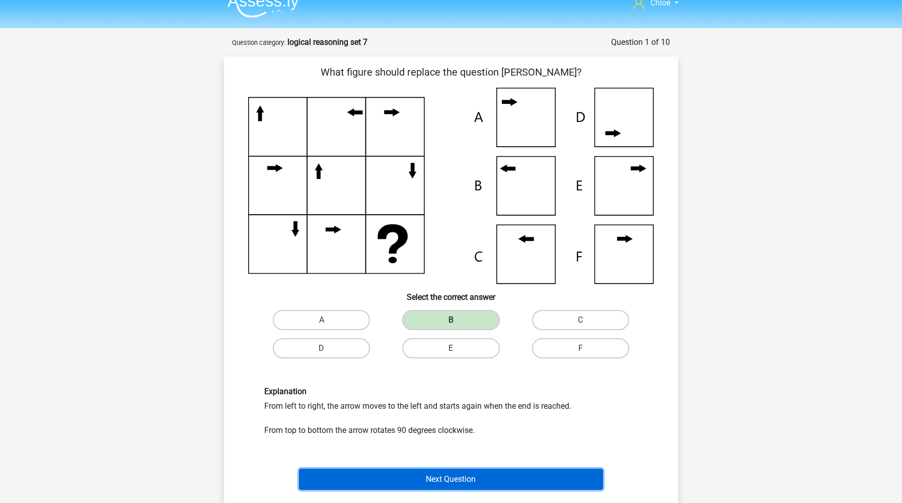
click at [349, 481] on button "Next Question" at bounding box center [451, 478] width 305 height 21
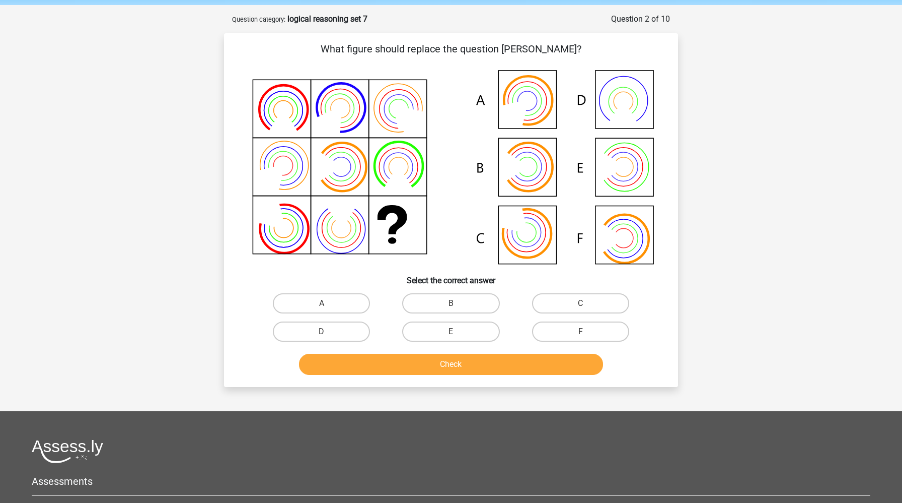
scroll to position [50, 0]
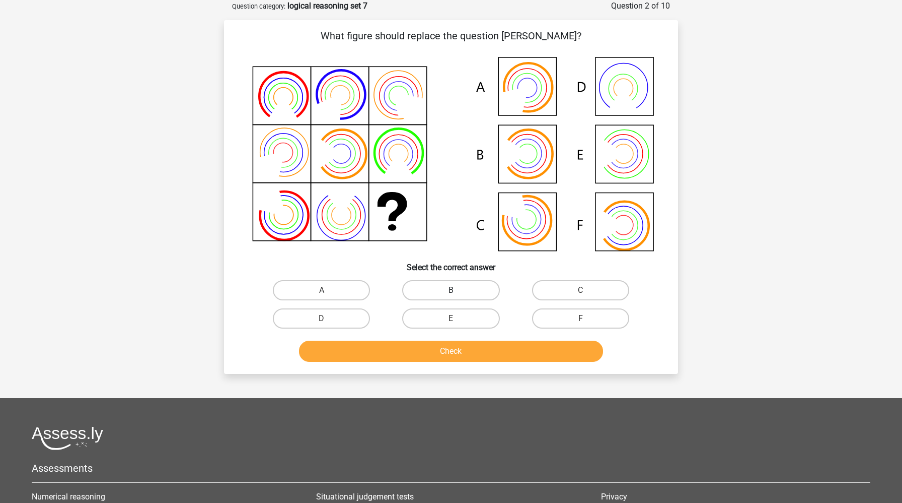
click at [452, 288] on label "B" at bounding box center [450, 290] width 97 height 20
click at [452, 290] on input "B" at bounding box center [454, 293] width 7 height 7
radio input "true"
click at [441, 345] on button "Check" at bounding box center [451, 350] width 305 height 21
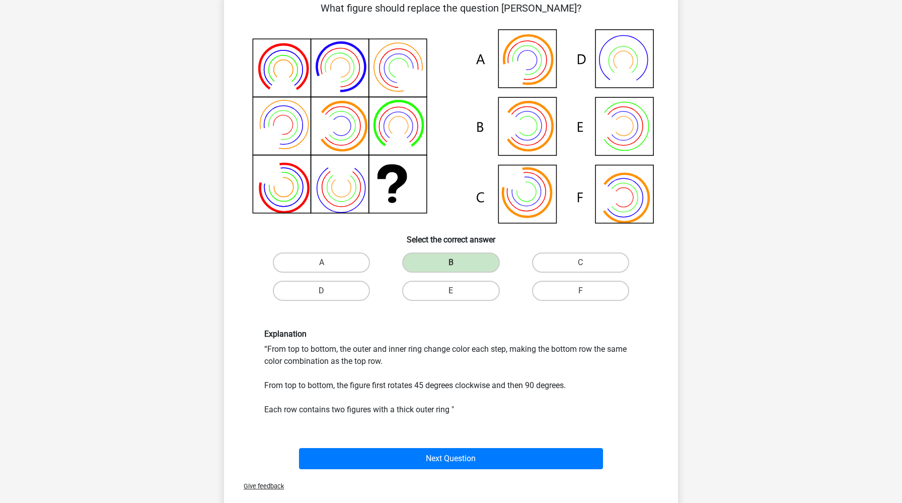
scroll to position [82, 0]
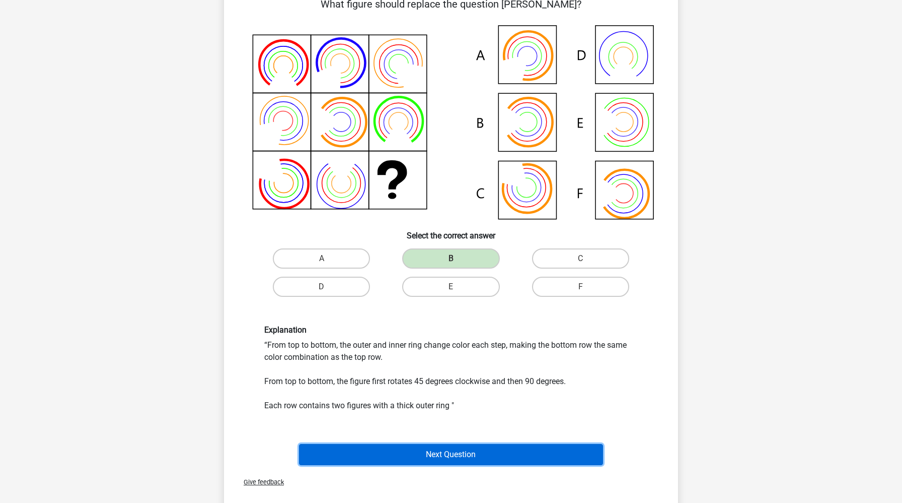
click at [404, 450] on button "Next Question" at bounding box center [451, 454] width 305 height 21
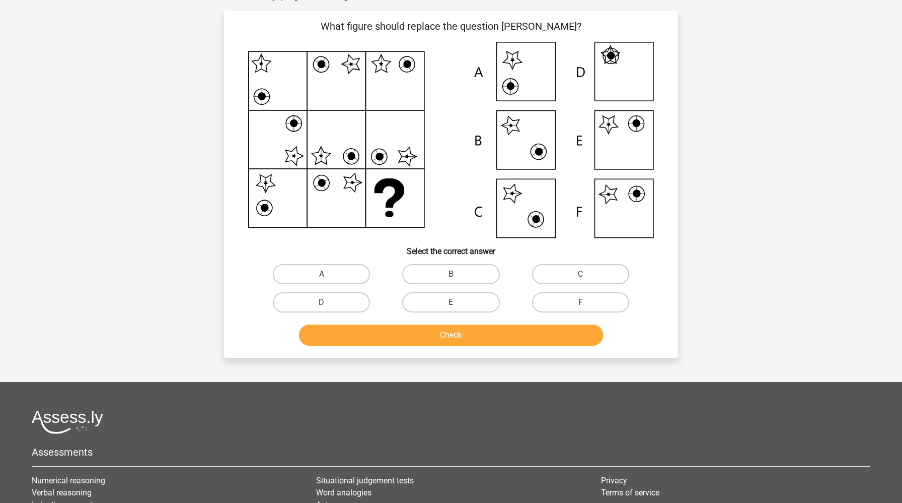
scroll to position [50, 0]
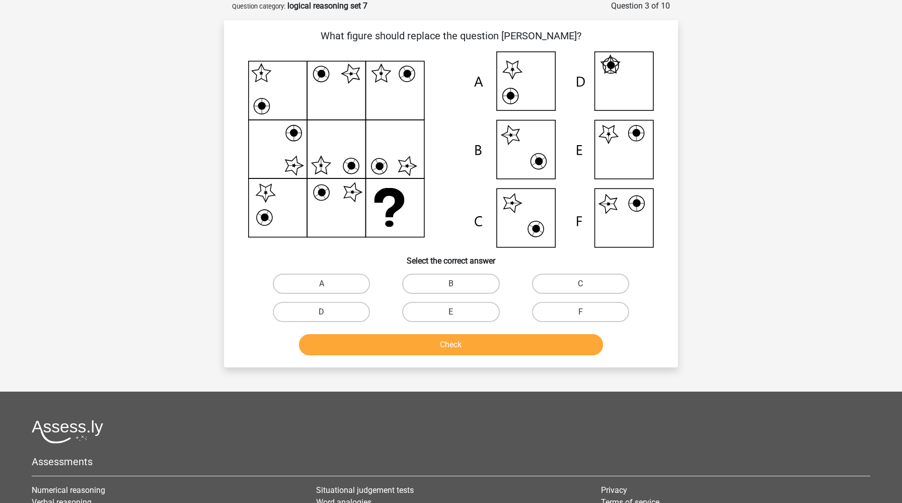
click at [457, 314] on input "E" at bounding box center [454, 315] width 7 height 7
radio input "true"
click at [453, 353] on button "Check" at bounding box center [451, 344] width 305 height 21
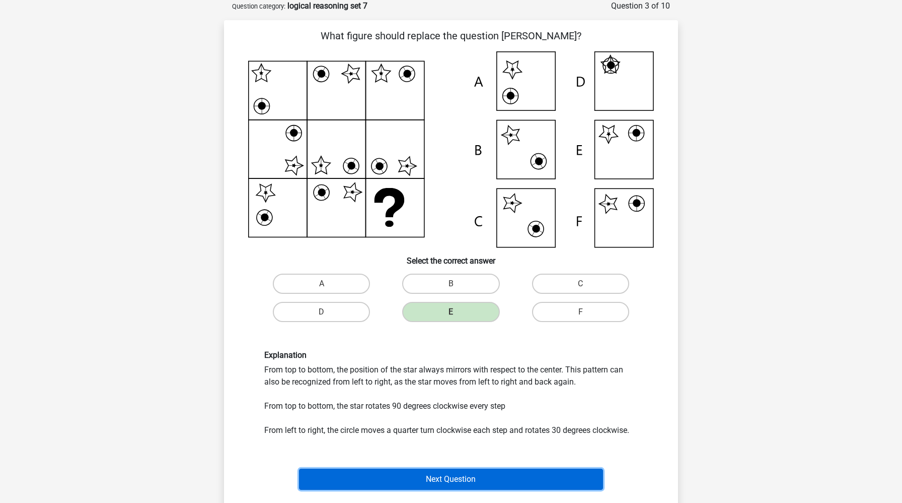
click at [448, 478] on button "Next Question" at bounding box center [451, 478] width 305 height 21
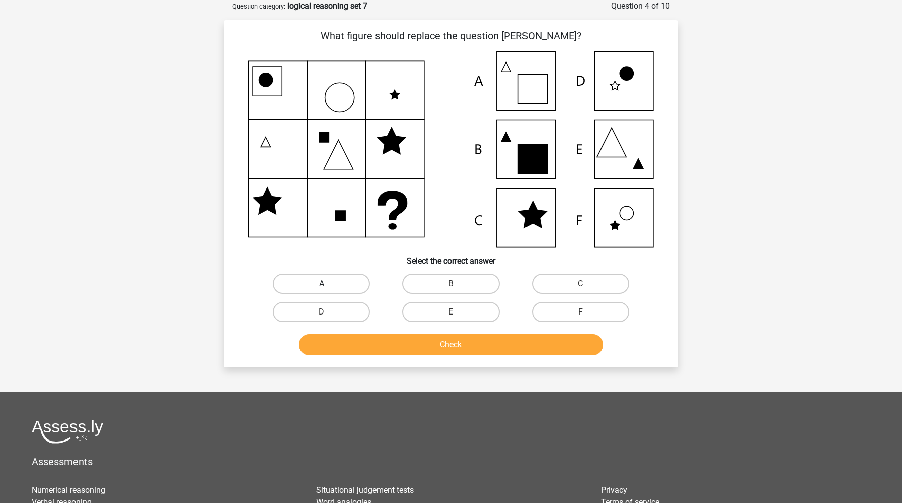
click at [332, 281] on label "A" at bounding box center [321, 283] width 97 height 20
click at [328, 284] on input "A" at bounding box center [325, 287] width 7 height 7
radio input "true"
click at [375, 339] on button "Check" at bounding box center [451, 344] width 305 height 21
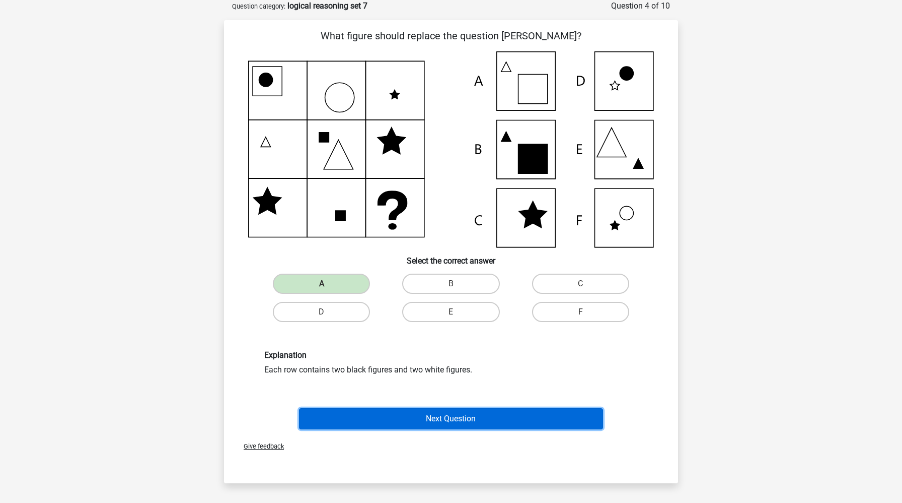
click at [387, 416] on button "Next Question" at bounding box center [451, 418] width 305 height 21
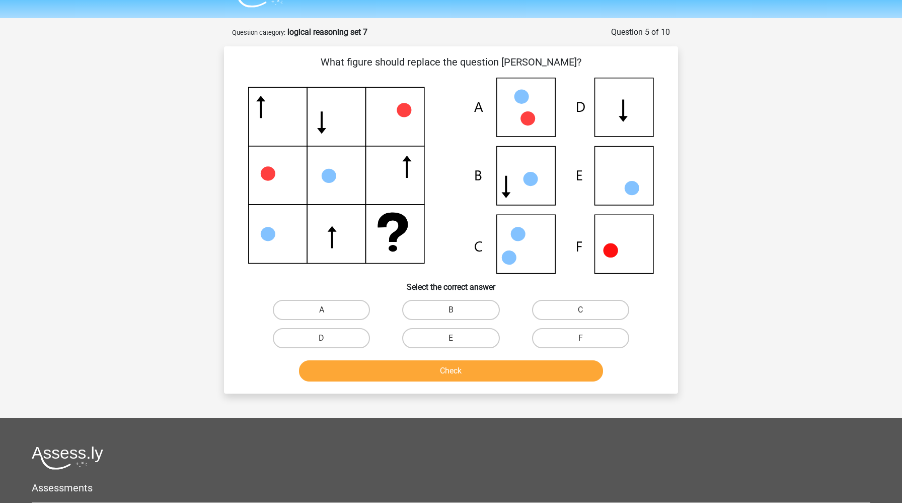
scroll to position [22, 0]
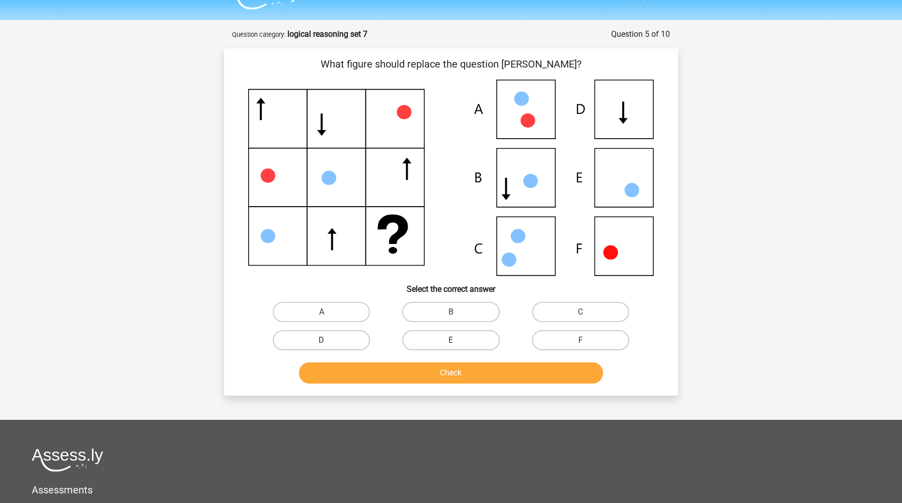
click at [357, 337] on label "D" at bounding box center [321, 340] width 97 height 20
click at [328, 340] on input "D" at bounding box center [325, 343] width 7 height 7
radio input "true"
click at [359, 377] on button "Check" at bounding box center [451, 372] width 305 height 21
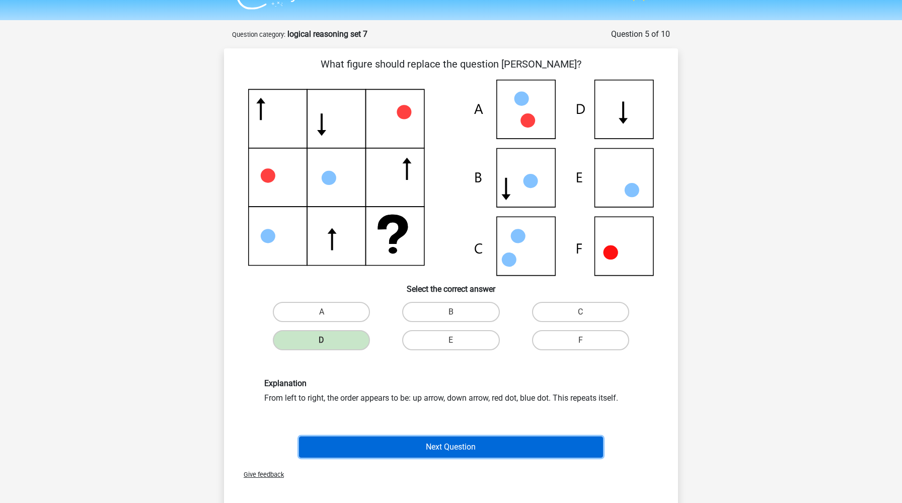
click at [402, 450] on button "Next Question" at bounding box center [451, 446] width 305 height 21
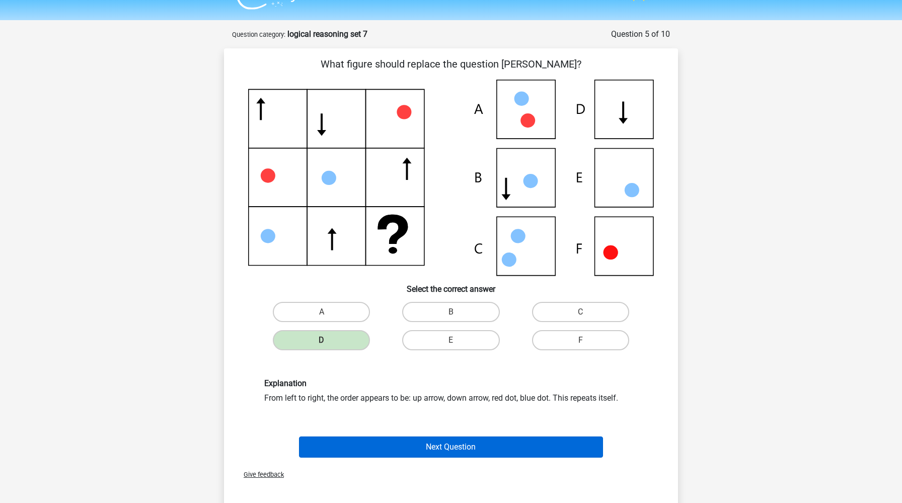
scroll to position [50, 0]
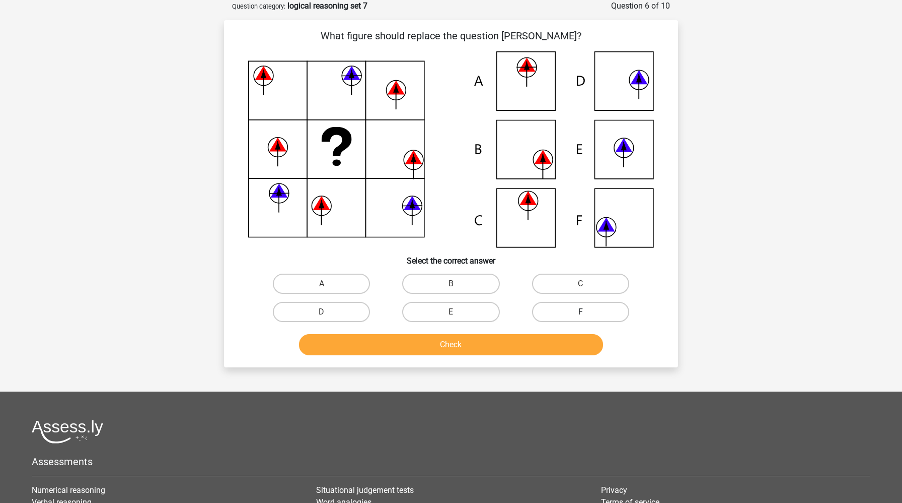
click at [564, 315] on label "F" at bounding box center [580, 312] width 97 height 20
click at [581, 315] on input "F" at bounding box center [584, 315] width 7 height 7
radio input "true"
click at [541, 346] on button "Check" at bounding box center [451, 344] width 305 height 21
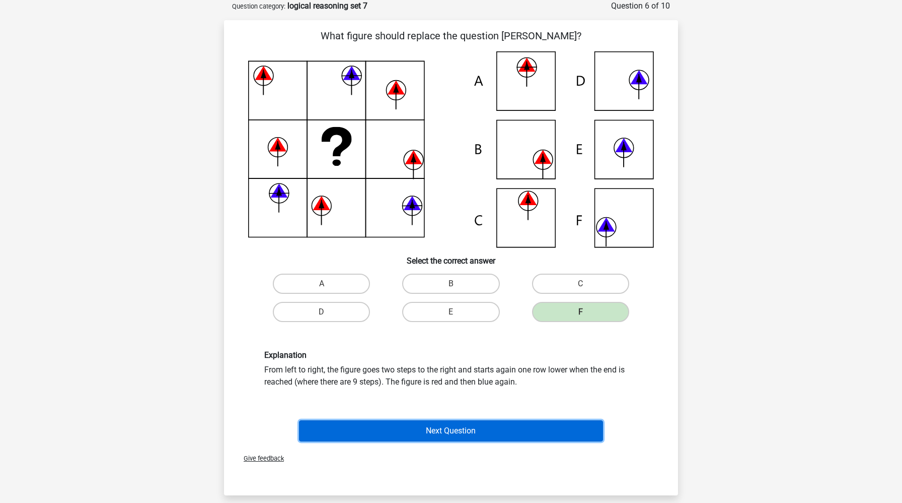
click at [476, 423] on button "Next Question" at bounding box center [451, 430] width 305 height 21
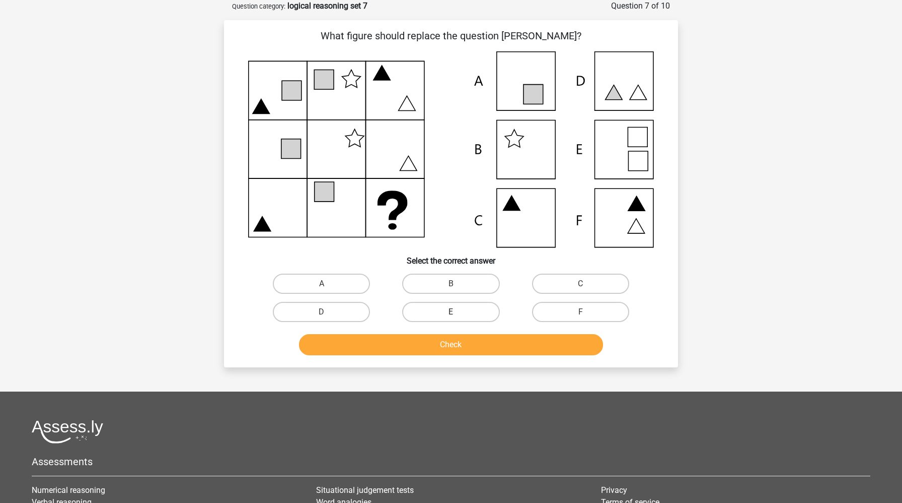
click at [417, 321] on label "E" at bounding box center [450, 312] width 97 height 20
click at [451, 318] on input "E" at bounding box center [454, 315] width 7 height 7
radio input "true"
click at [443, 288] on label "B" at bounding box center [450, 283] width 97 height 20
click at [451, 288] on input "B" at bounding box center [454, 287] width 7 height 7
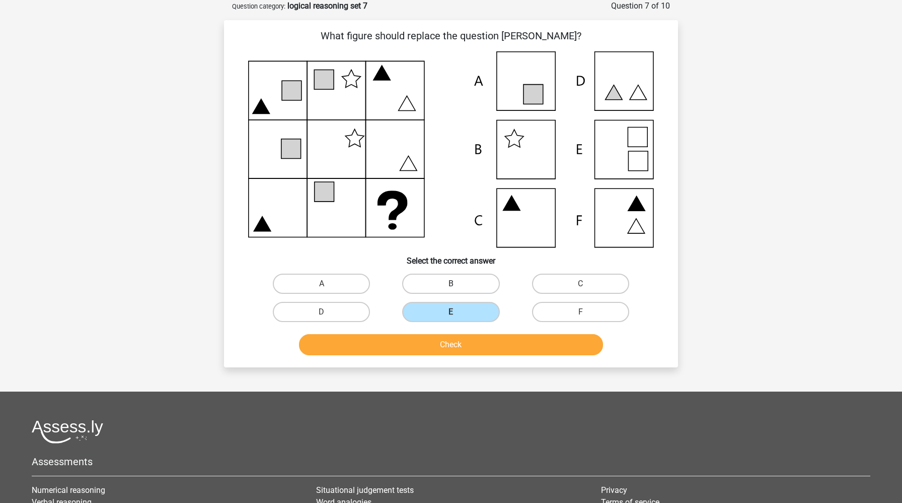
radio input "true"
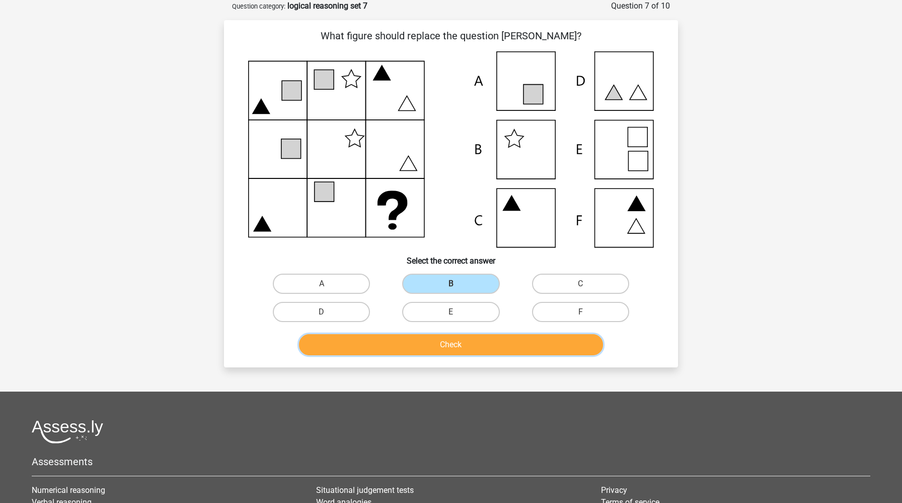
click at [433, 336] on button "Check" at bounding box center [451, 344] width 305 height 21
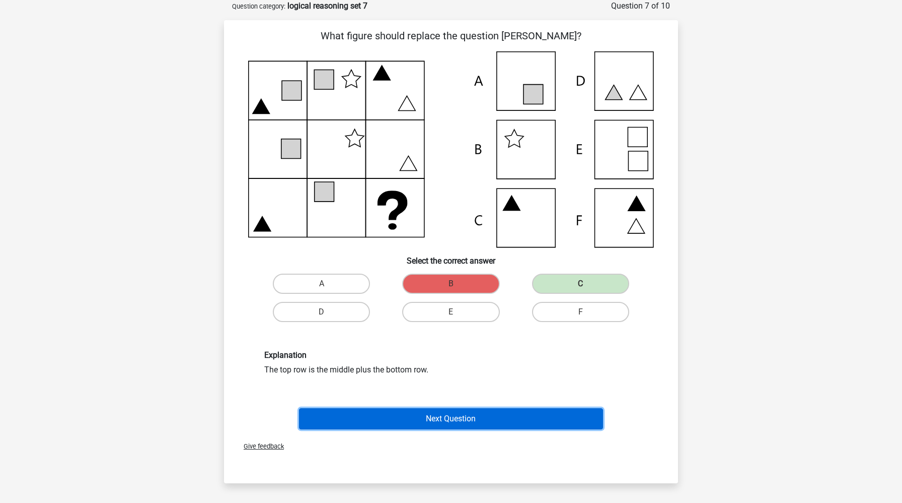
click at [481, 417] on button "Next Question" at bounding box center [451, 418] width 305 height 21
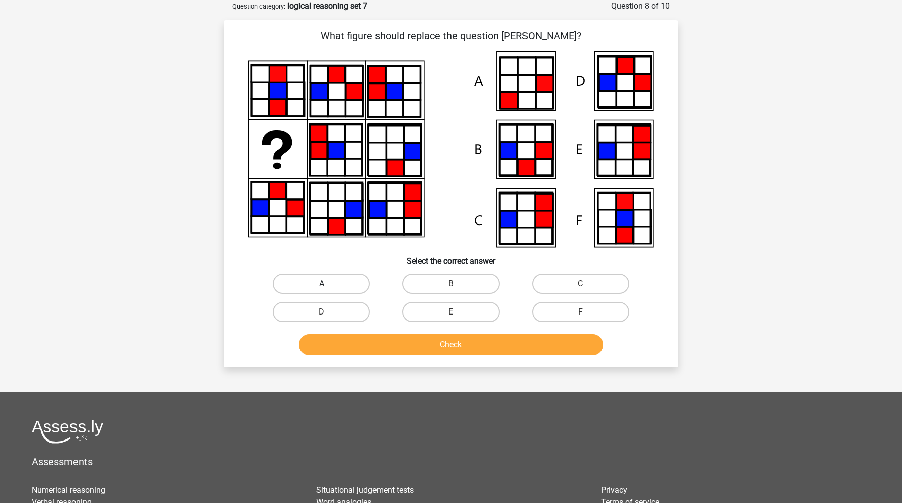
click at [308, 280] on label "A" at bounding box center [321, 283] width 97 height 20
click at [322, 284] on input "A" at bounding box center [325, 287] width 7 height 7
radio input "true"
click at [353, 342] on button "Check" at bounding box center [451, 344] width 305 height 21
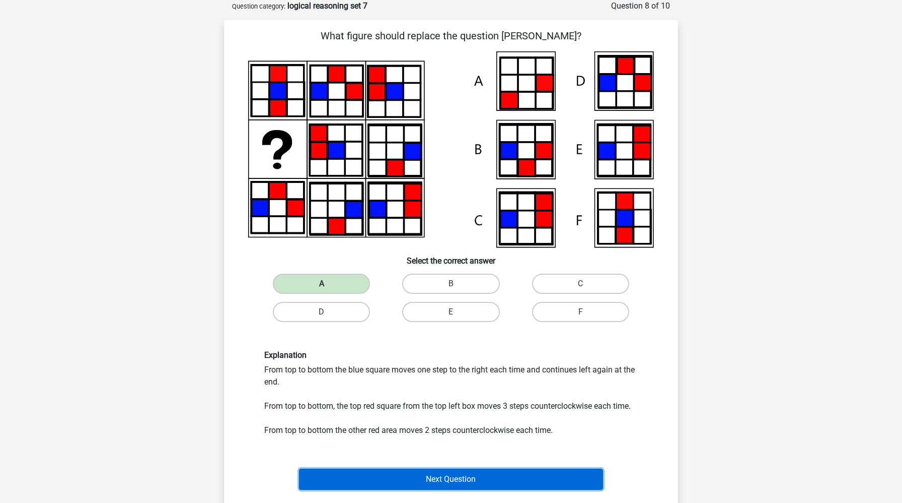
click at [387, 481] on button "Next Question" at bounding box center [451, 478] width 305 height 21
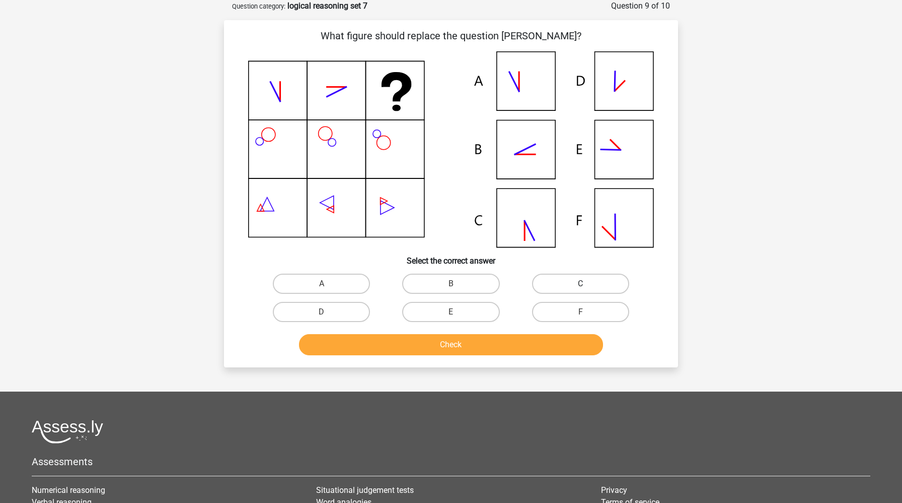
click at [597, 290] on label "C" at bounding box center [580, 283] width 97 height 20
click at [587, 290] on input "C" at bounding box center [584, 287] width 7 height 7
radio input "true"
click at [549, 347] on button "Check" at bounding box center [451, 344] width 305 height 21
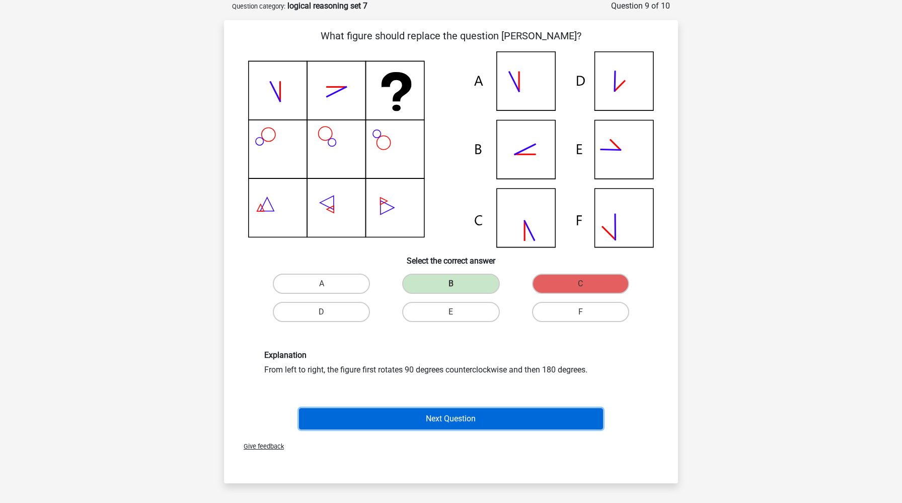
click at [523, 423] on button "Next Question" at bounding box center [451, 418] width 305 height 21
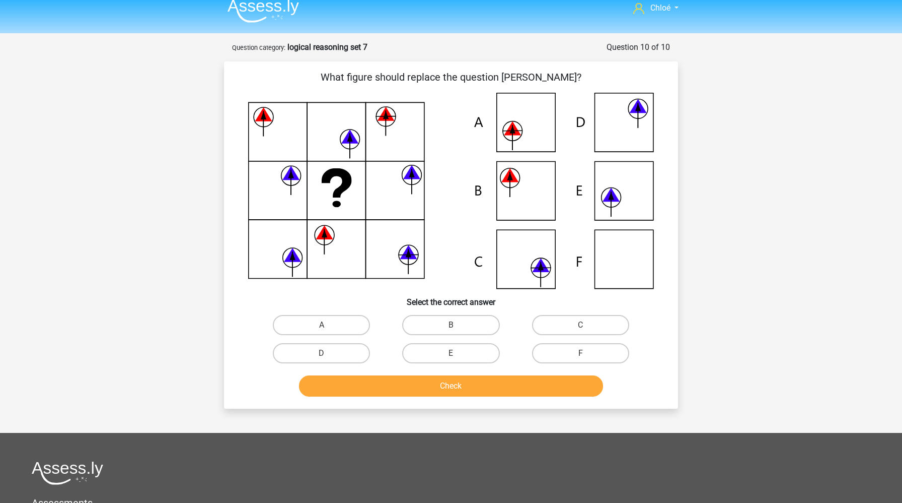
scroll to position [9, 0]
click at [523, 424] on div "Chloé chloe.vallstrom@yahoo.com Nederlands English" at bounding box center [451, 345] width 902 height 708
click at [327, 325] on input "A" at bounding box center [325, 328] width 7 height 7
radio input "true"
click at [377, 382] on button "Check" at bounding box center [451, 386] width 305 height 21
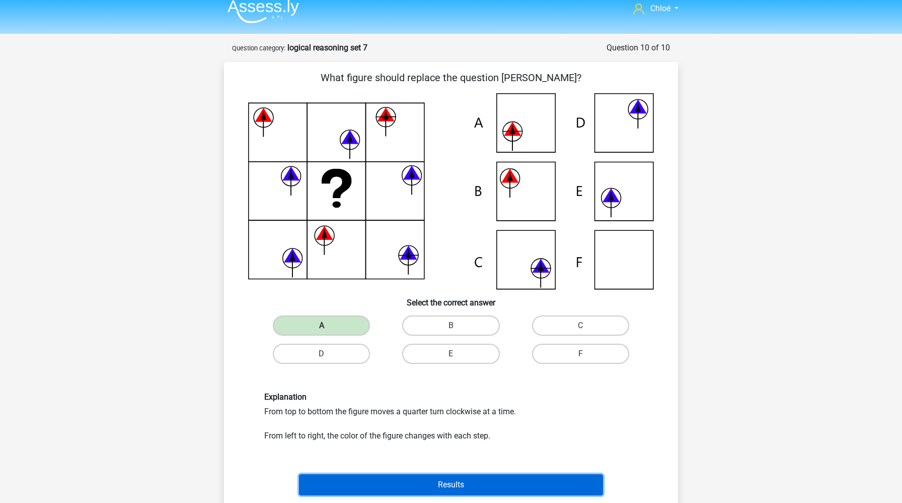
click at [458, 481] on button "Results" at bounding box center [451, 484] width 305 height 21
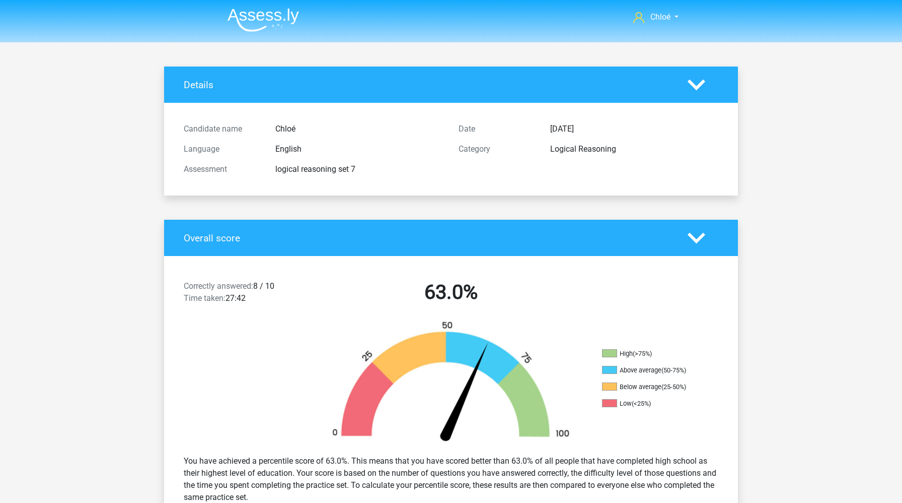
click at [259, 8] on img at bounding box center [264, 20] width 72 height 24
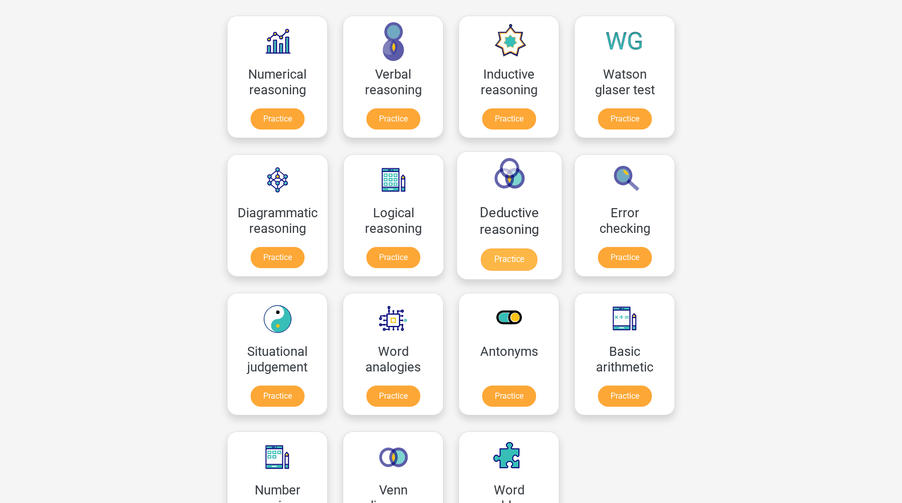
scroll to position [154, 0]
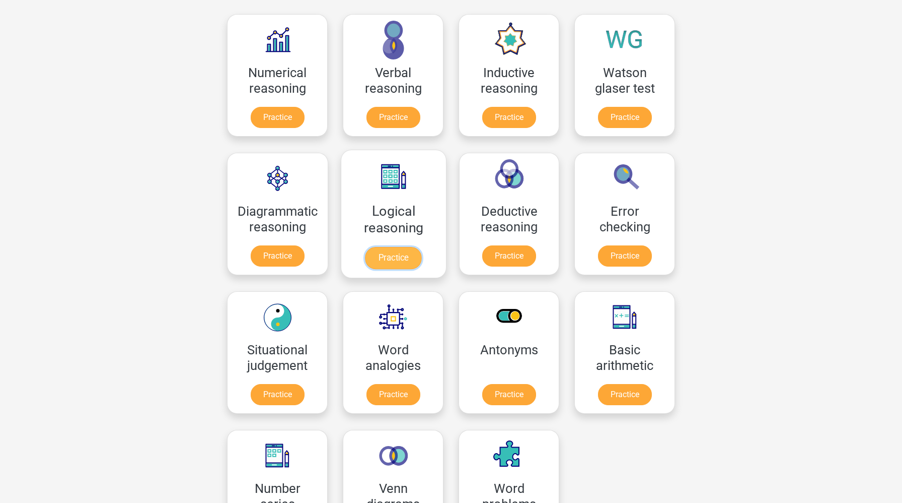
click at [382, 260] on link "Practice" at bounding box center [394, 258] width 56 height 22
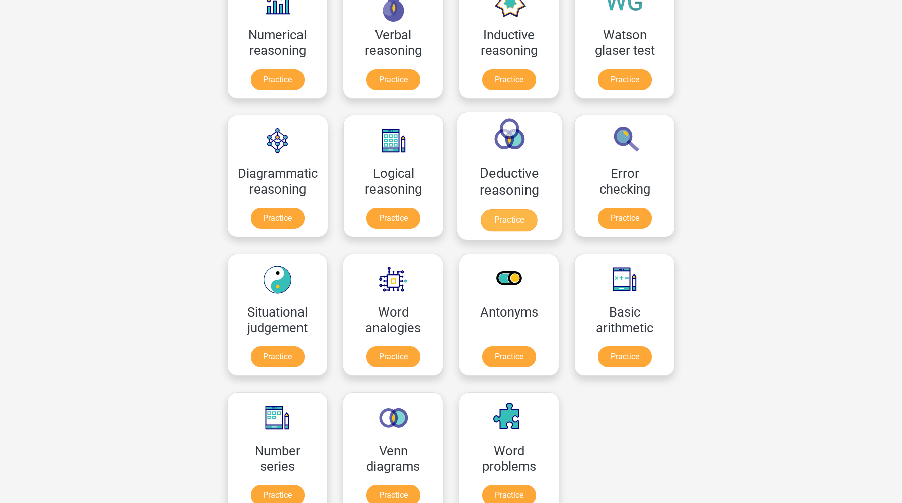
scroll to position [196, 0]
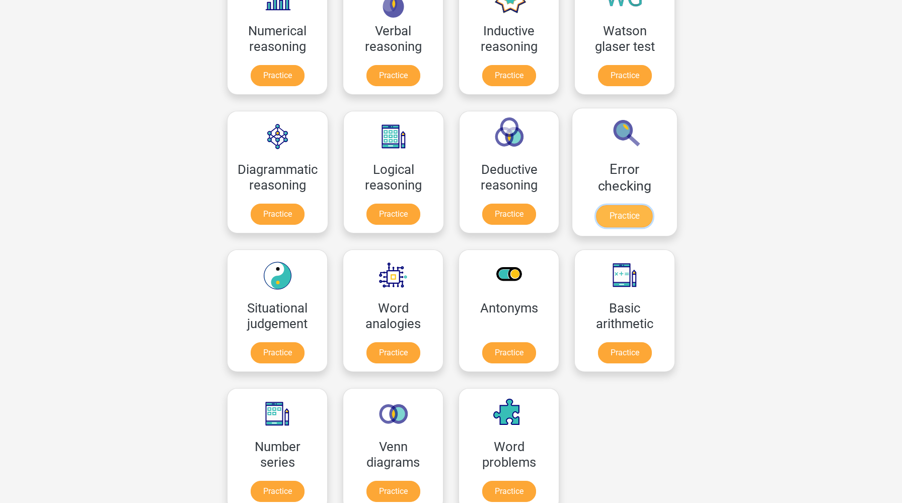
click at [623, 214] on link "Practice" at bounding box center [625, 216] width 56 height 22
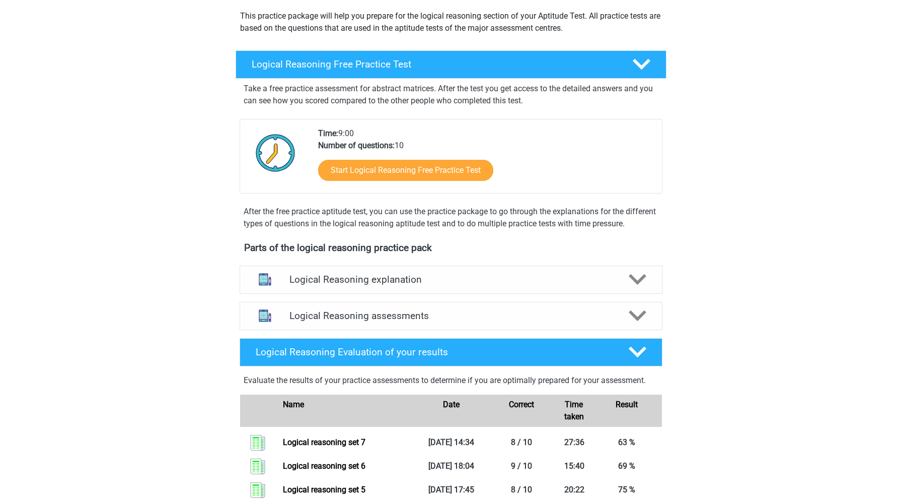
scroll to position [125, 0]
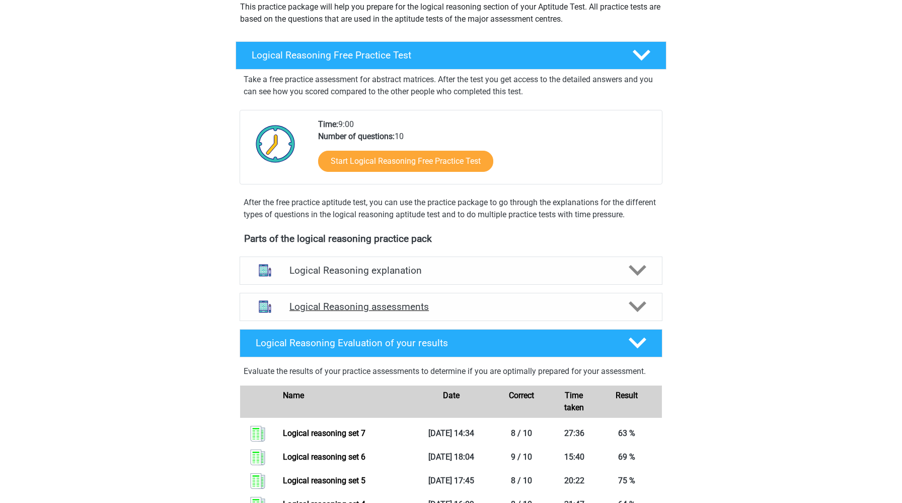
click at [385, 312] on h4 "Logical Reasoning assessments" at bounding box center [451, 307] width 323 height 12
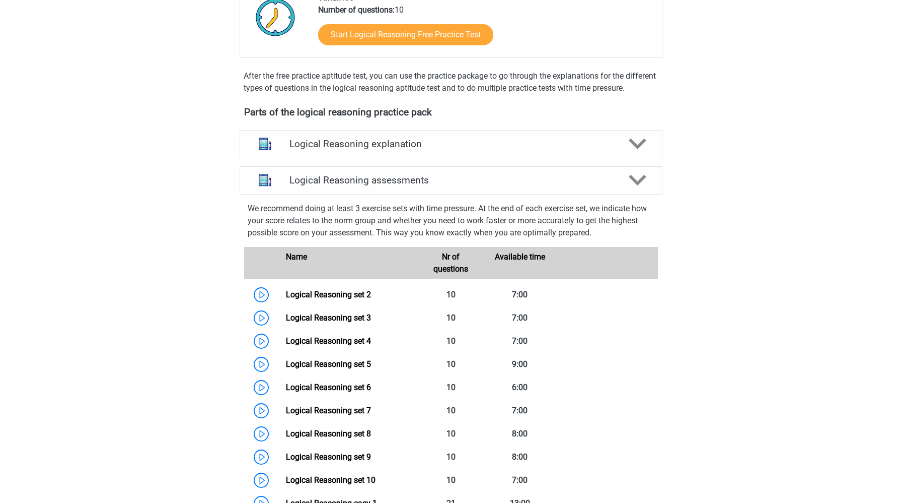
scroll to position [43, 0]
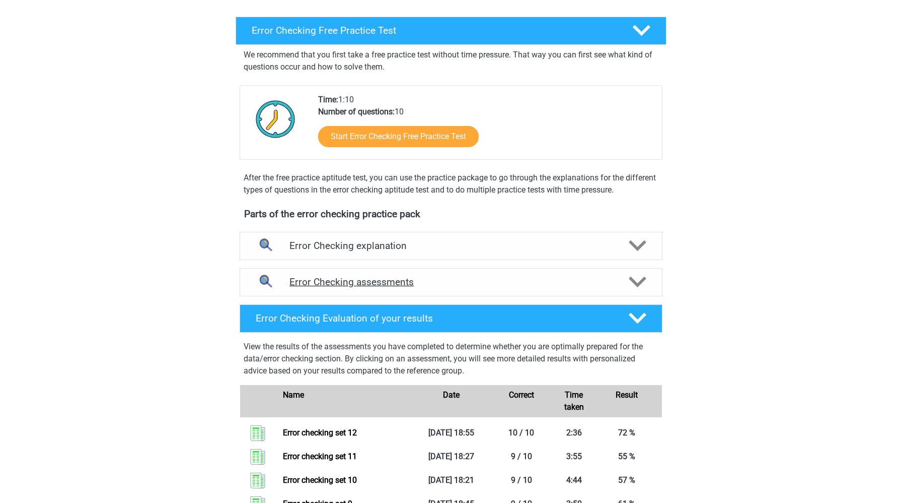
scroll to position [149, 0]
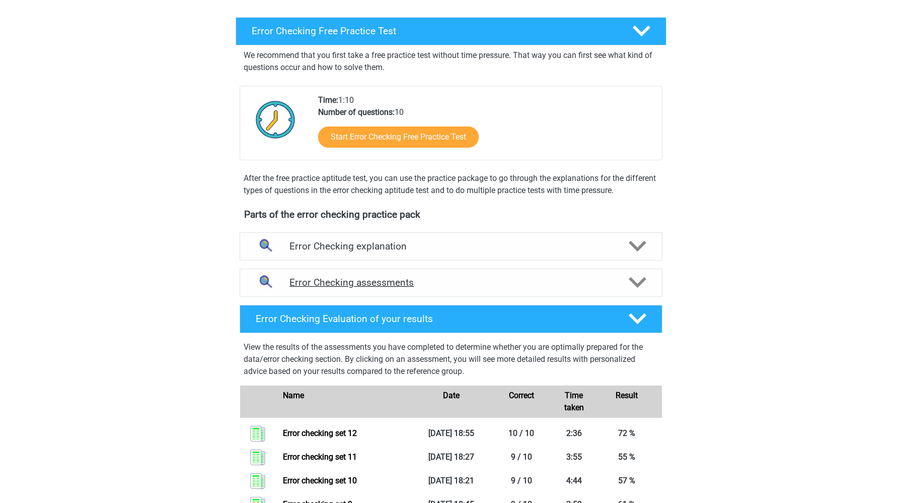
click at [466, 291] on div "Error Checking assessments" at bounding box center [451, 282] width 423 height 28
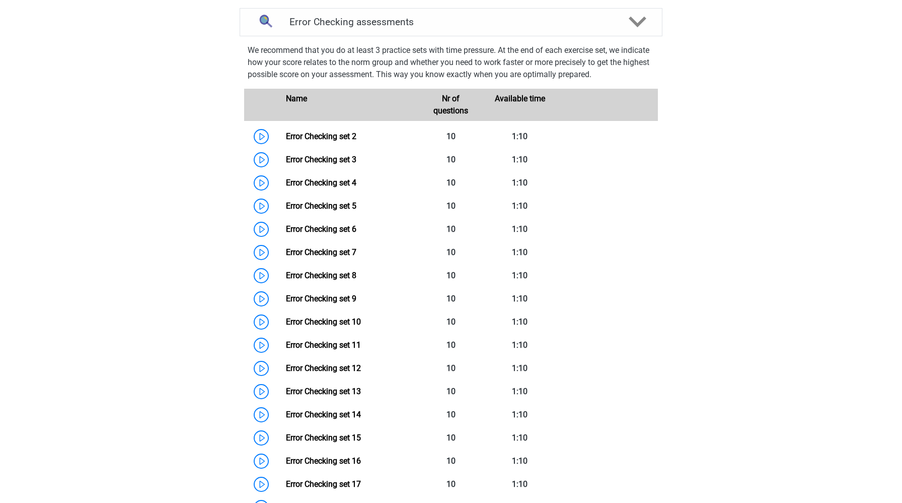
scroll to position [412, 0]
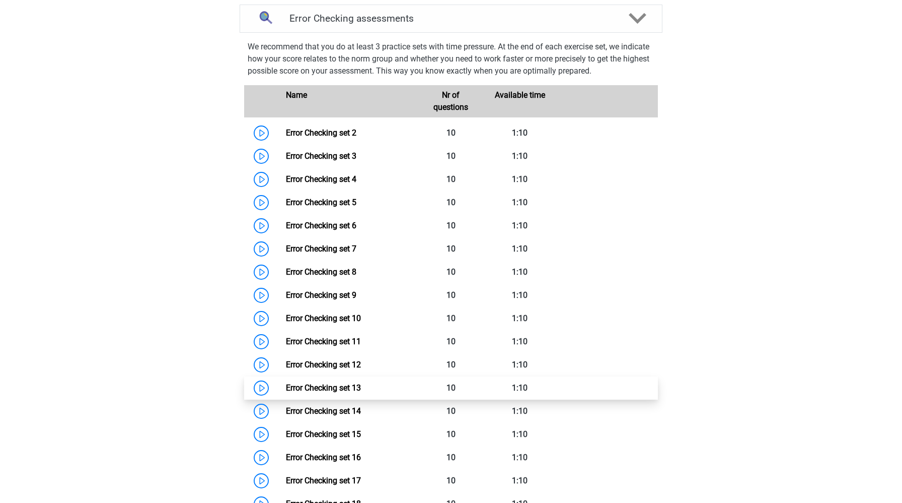
click at [286, 388] on link "Error Checking set 13" at bounding box center [323, 388] width 75 height 10
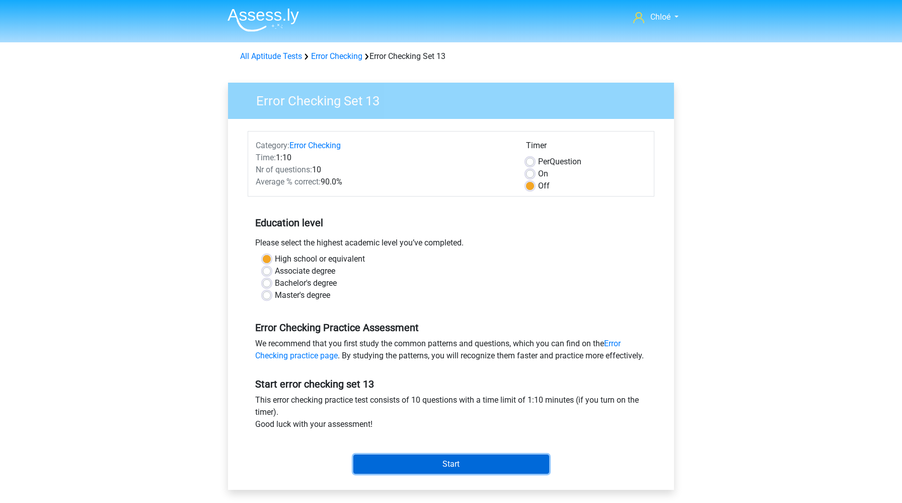
click at [413, 473] on input "Start" at bounding box center [452, 463] width 196 height 19
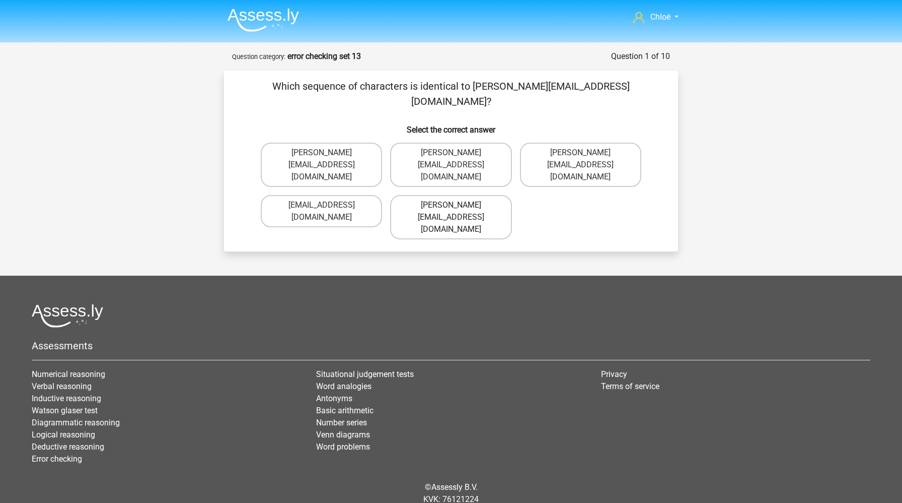
click at [486, 195] on label "Daniel_Aylward@hotmails.com.co" at bounding box center [450, 217] width 121 height 44
click at [458, 205] on input "Daniel_Aylward@hotmails.com.co" at bounding box center [454, 208] width 7 height 7
radio input "true"
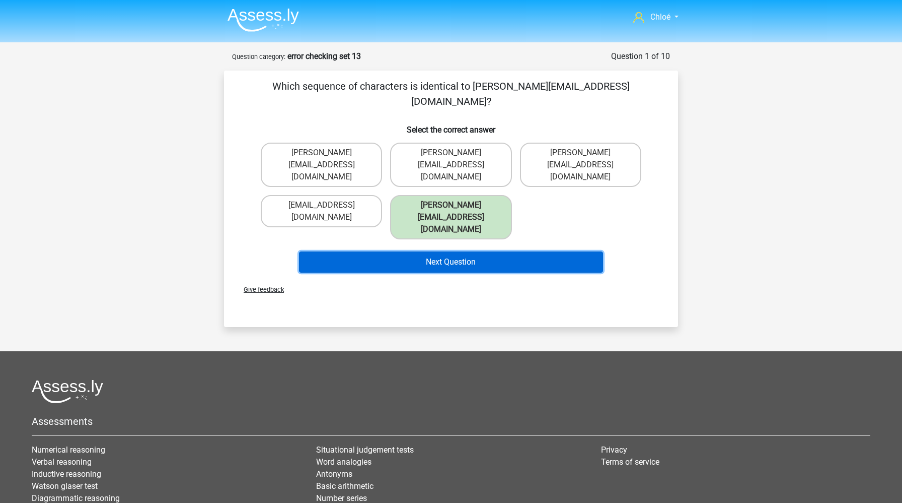
click at [488, 251] on button "Next Question" at bounding box center [451, 261] width 305 height 21
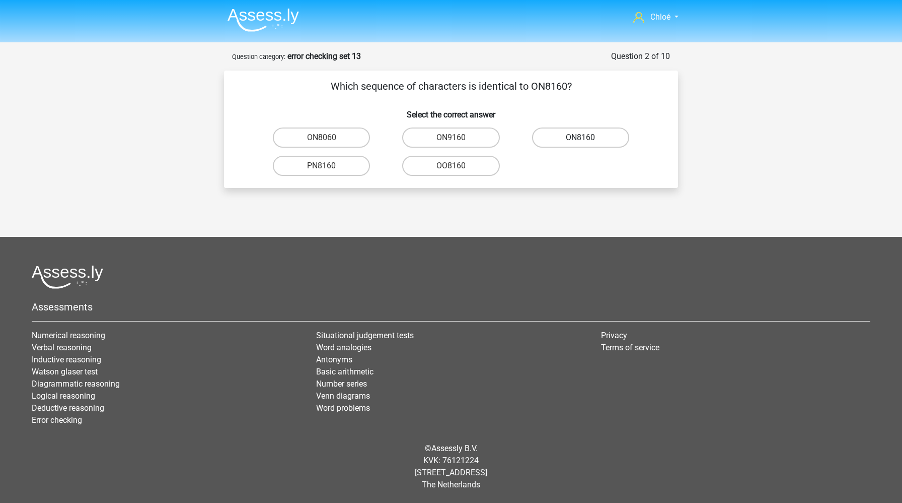
click at [574, 143] on label "ON8160" at bounding box center [580, 137] width 97 height 20
click at [581, 143] on input "ON8160" at bounding box center [584, 140] width 7 height 7
radio input "true"
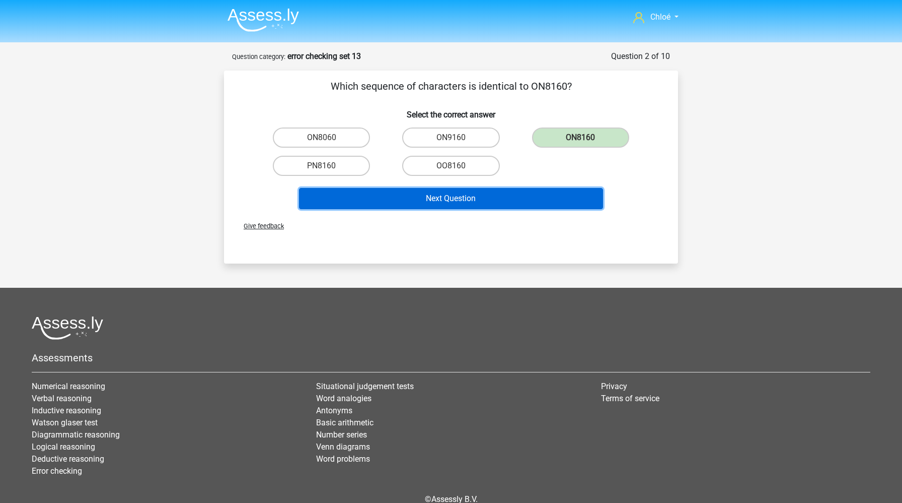
click at [532, 198] on button "Next Question" at bounding box center [451, 198] width 305 height 21
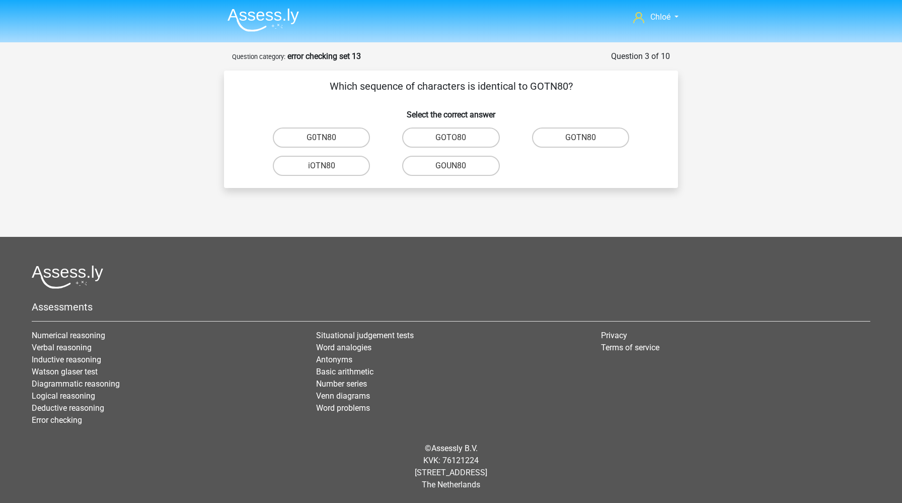
click at [584, 138] on input "GOTN80" at bounding box center [584, 140] width 7 height 7
radio input "true"
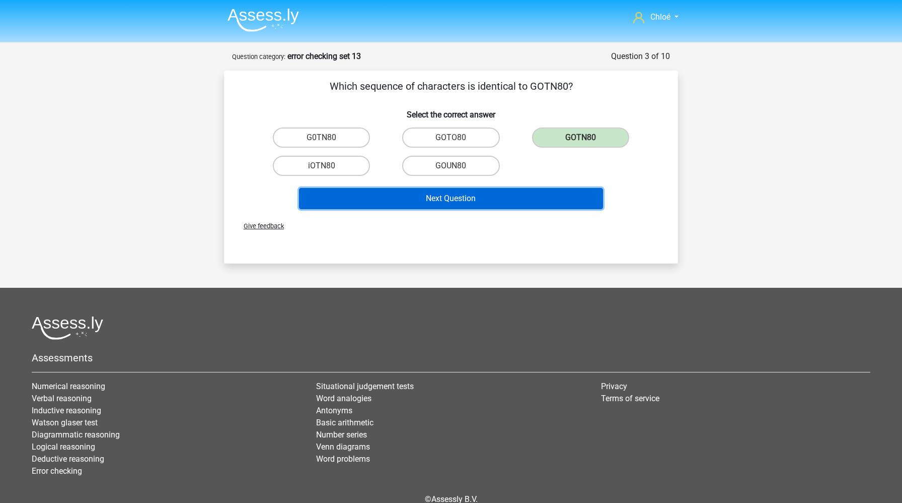
click at [528, 198] on button "Next Question" at bounding box center [451, 198] width 305 height 21
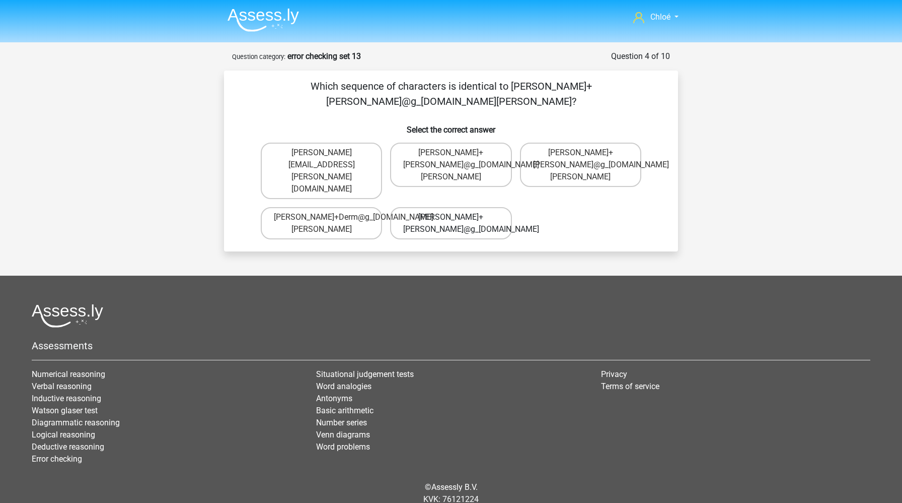
click at [423, 207] on label "Theodore+Dern@g_mail.fr" at bounding box center [450, 223] width 121 height 32
click at [451, 217] on input "Theodore+Dern@g_mail.fr" at bounding box center [454, 220] width 7 height 7
radio input "true"
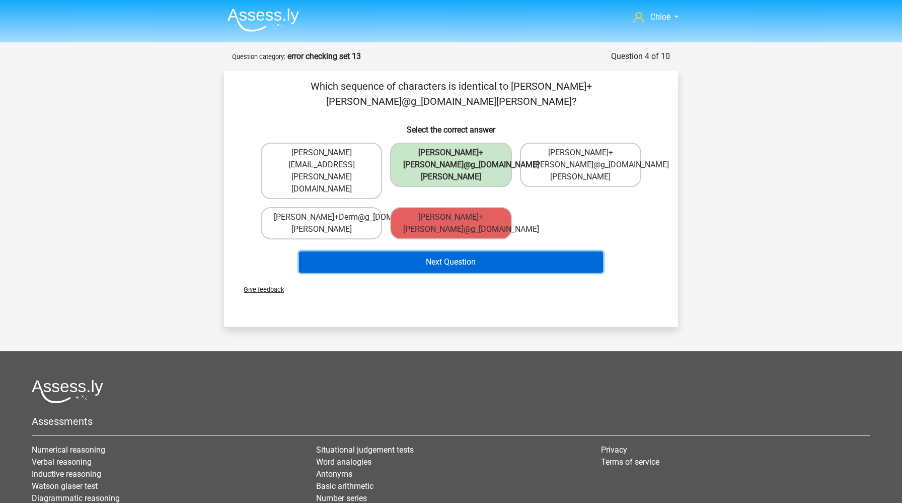
click at [441, 251] on button "Next Question" at bounding box center [451, 261] width 305 height 21
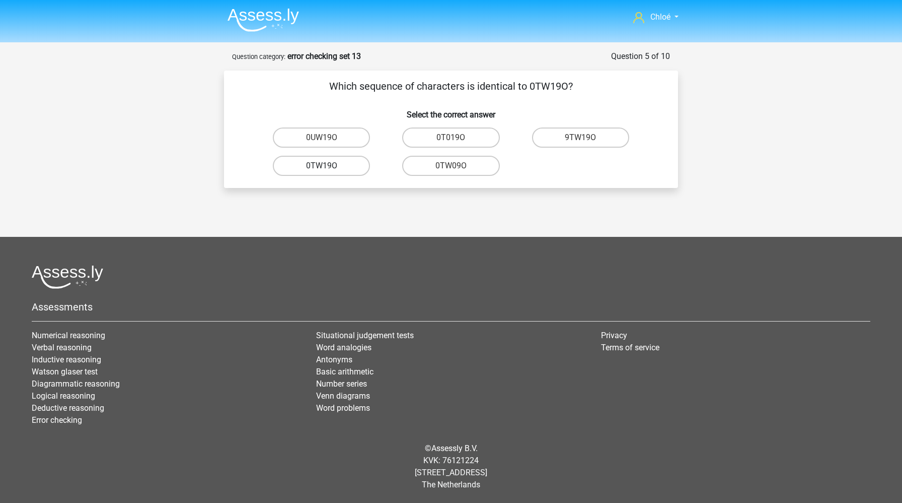
click at [354, 169] on label "0TW19O" at bounding box center [321, 166] width 97 height 20
click at [328, 169] on input "0TW19O" at bounding box center [325, 169] width 7 height 7
radio input "true"
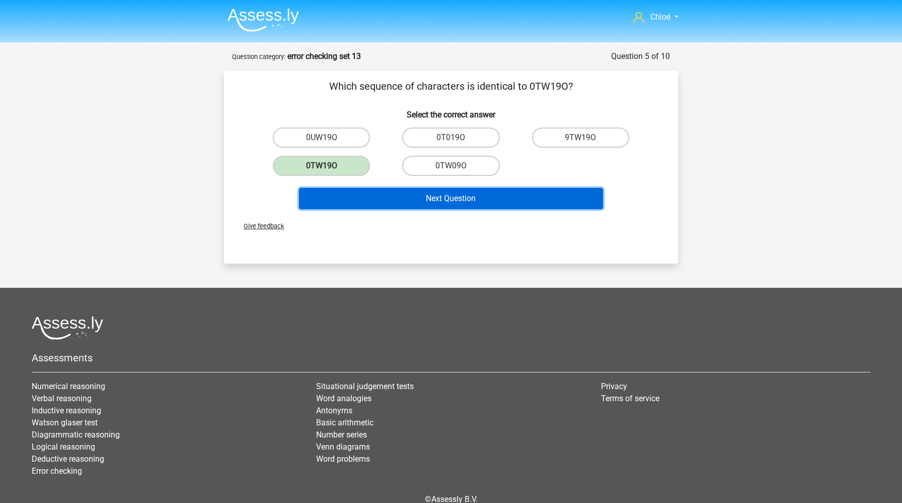
click at [418, 202] on button "Next Question" at bounding box center [451, 198] width 305 height 21
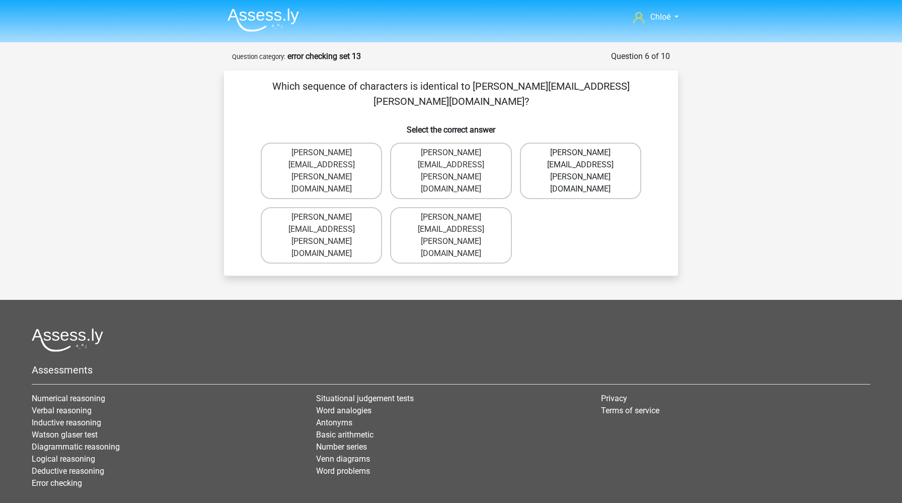
click at [556, 143] on label "Amelia+Harrison@hotmail.uk.com" at bounding box center [580, 171] width 121 height 56
click at [581, 153] on input "Amelia+Harrison@hotmail.uk.com" at bounding box center [584, 156] width 7 height 7
radio input "true"
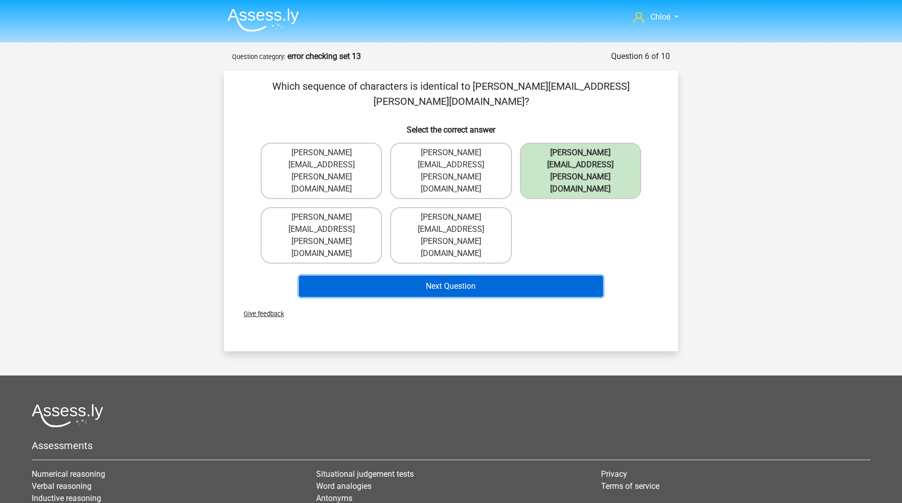
click at [527, 275] on button "Next Question" at bounding box center [451, 285] width 305 height 21
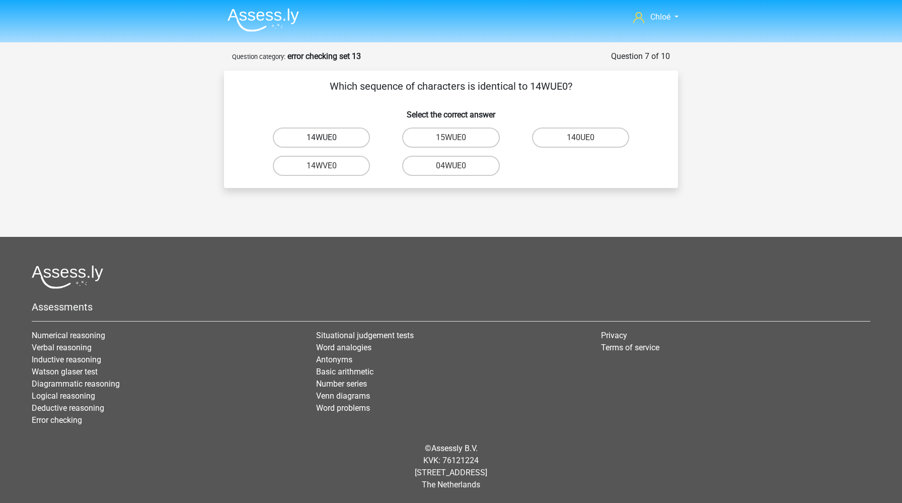
click at [340, 142] on label "14WUE0" at bounding box center [321, 137] width 97 height 20
click at [328, 142] on input "14WUE0" at bounding box center [325, 140] width 7 height 7
radio input "true"
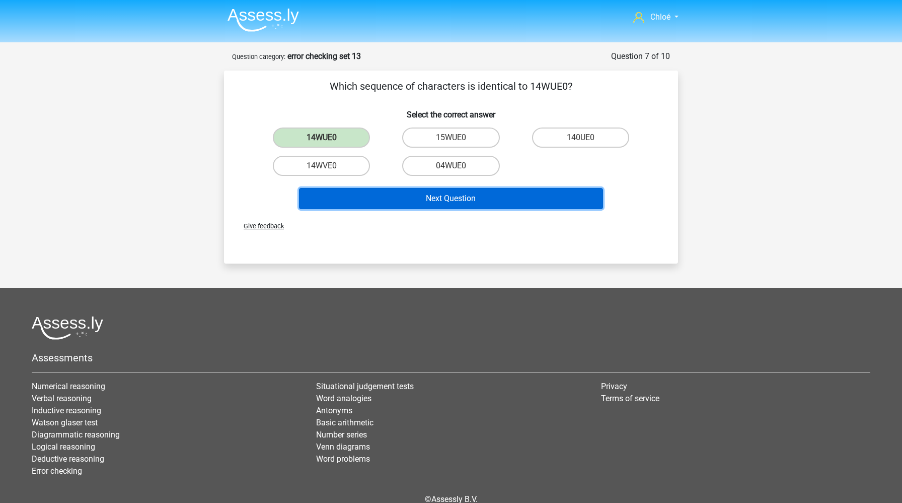
click at [389, 192] on button "Next Question" at bounding box center [451, 198] width 305 height 21
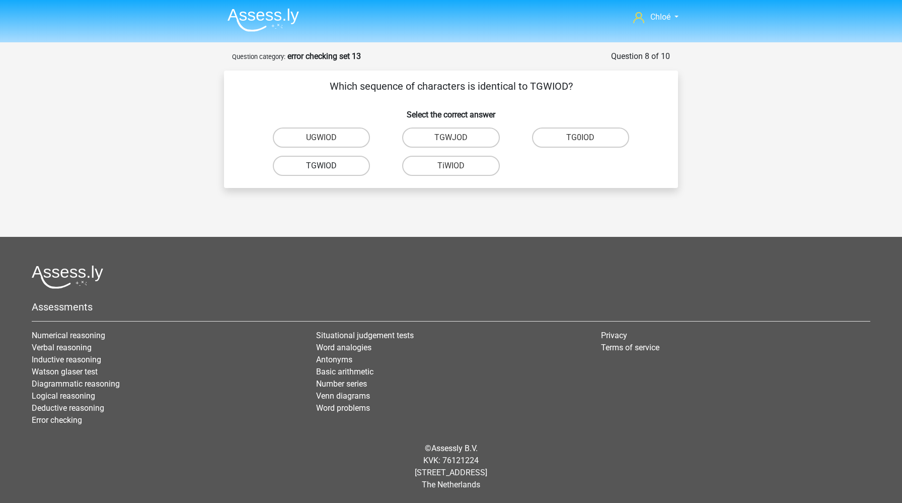
click at [328, 168] on label "TGWIOD" at bounding box center [321, 166] width 97 height 20
click at [328, 168] on input "TGWIOD" at bounding box center [325, 169] width 7 height 7
radio input "true"
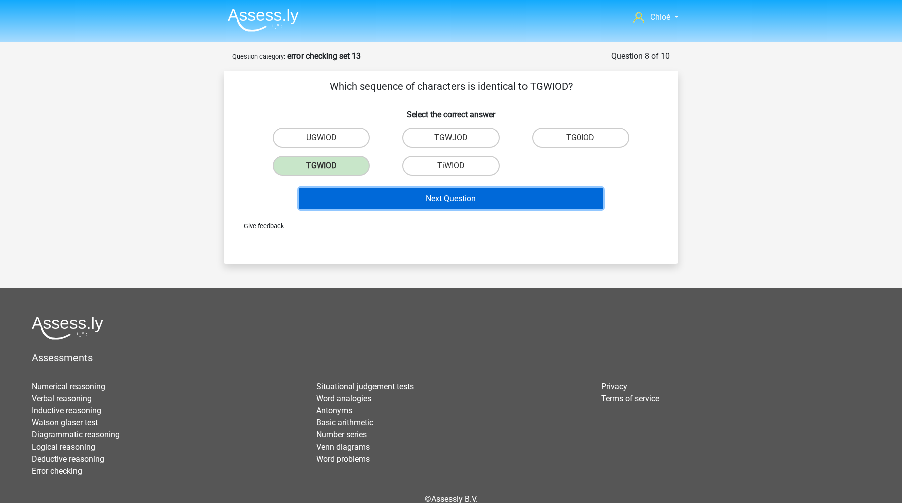
click at [405, 195] on button "Next Question" at bounding box center [451, 198] width 305 height 21
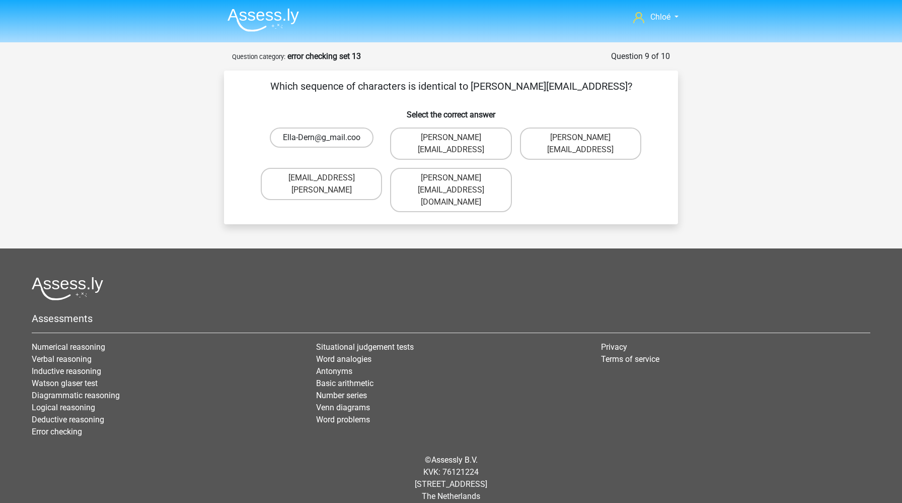
click at [343, 144] on label "Ella-Dern@g_mail.coo" at bounding box center [322, 137] width 104 height 20
click at [328, 144] on input "Ella-Dern@g_mail.coo" at bounding box center [325, 140] width 7 height 7
radio input "true"
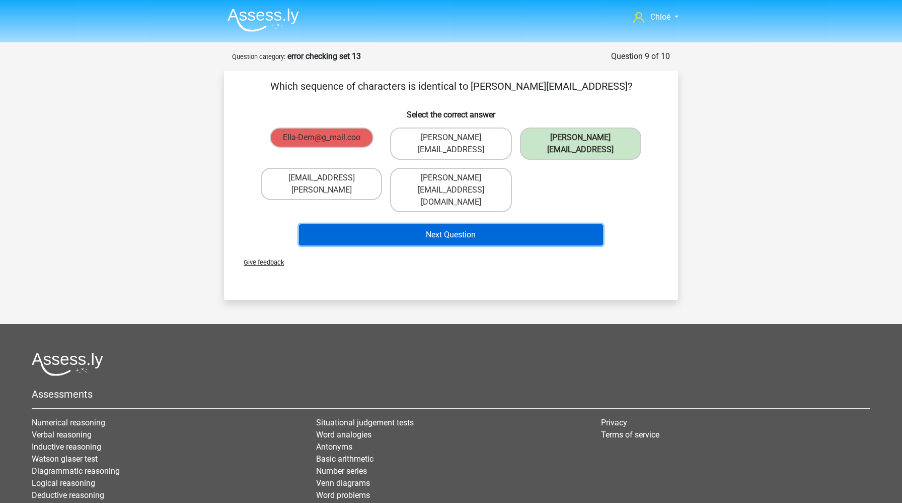
click at [386, 224] on button "Next Question" at bounding box center [451, 234] width 305 height 21
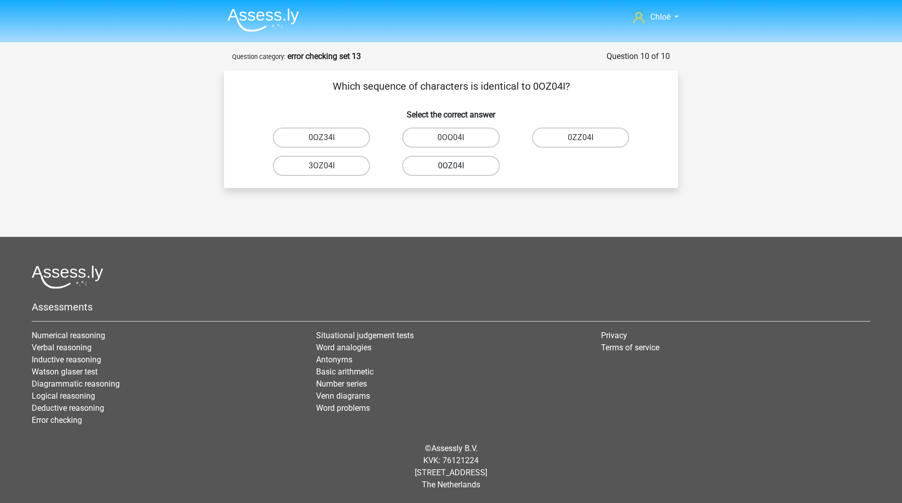
click at [458, 168] on label "0OZ04I" at bounding box center [450, 166] width 97 height 20
click at [458, 168] on input "0OZ04I" at bounding box center [454, 169] width 7 height 7
radio input "true"
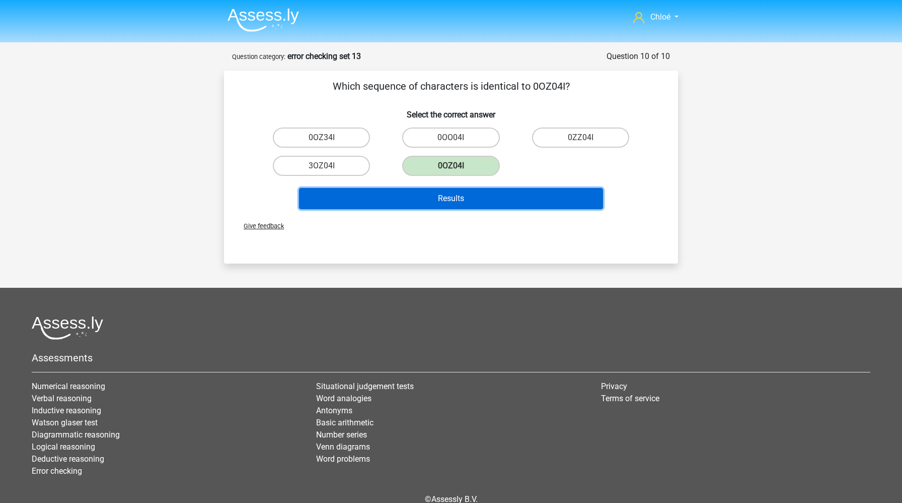
click at [473, 194] on button "Results" at bounding box center [451, 198] width 305 height 21
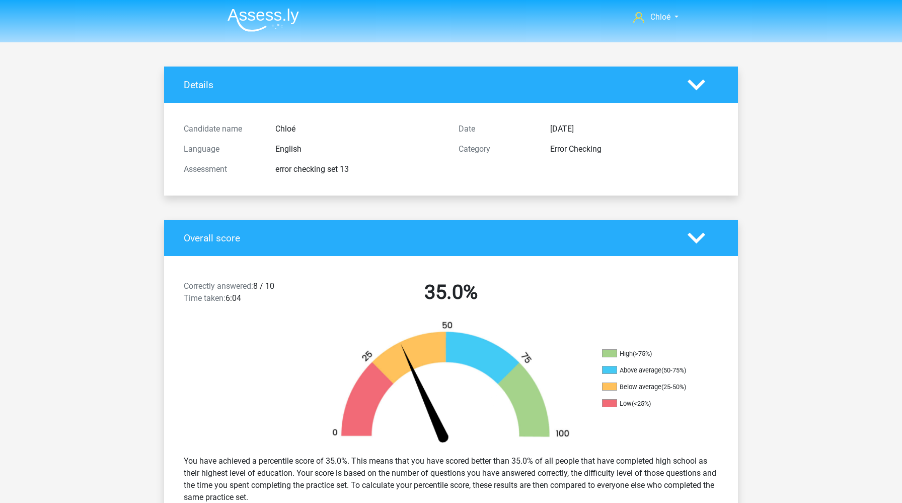
click at [274, 14] on img at bounding box center [264, 20] width 72 height 24
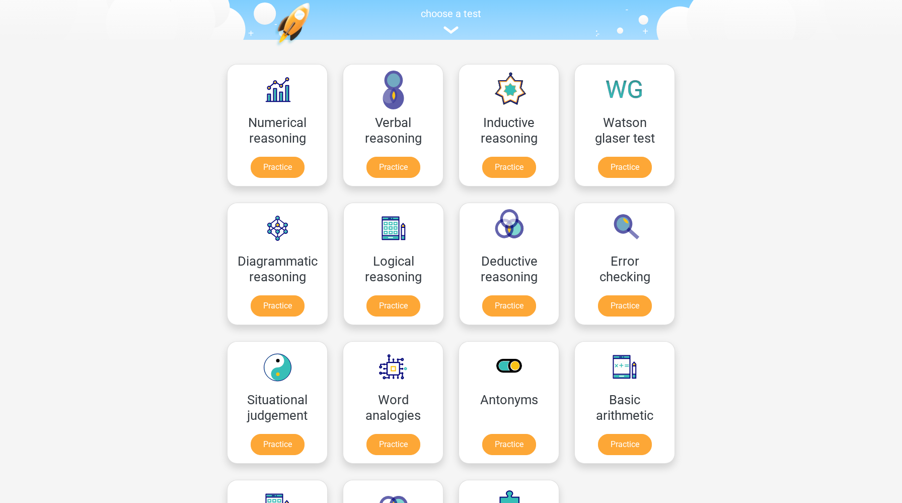
scroll to position [180, 0]
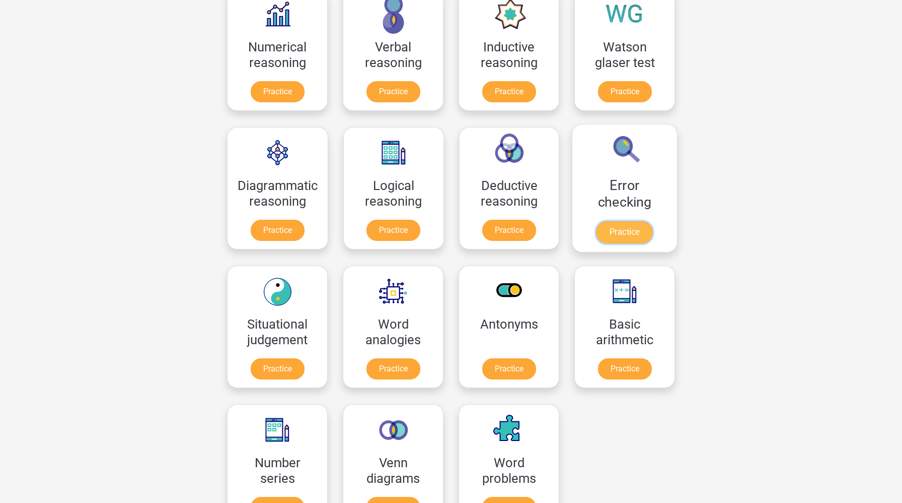
click at [642, 232] on link "Practice" at bounding box center [625, 232] width 56 height 22
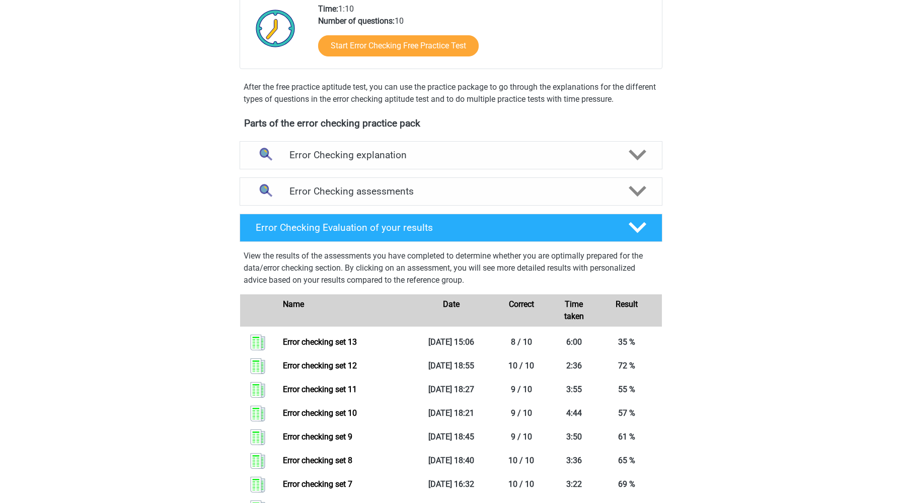
scroll to position [242, 0]
